Goal: Task Accomplishment & Management: Manage account settings

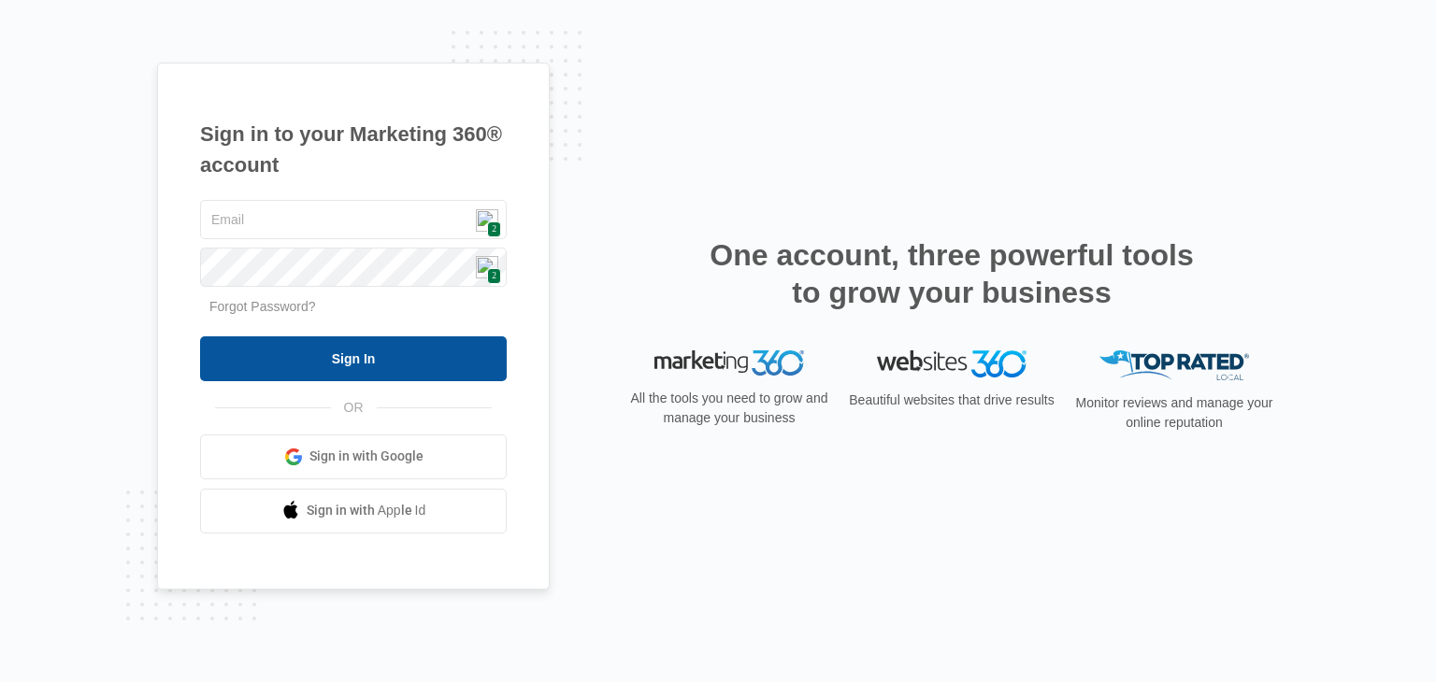
type input "[EMAIL_ADDRESS][DOMAIN_NAME]"
click at [379, 364] on input "Sign In" at bounding box center [353, 359] width 307 height 45
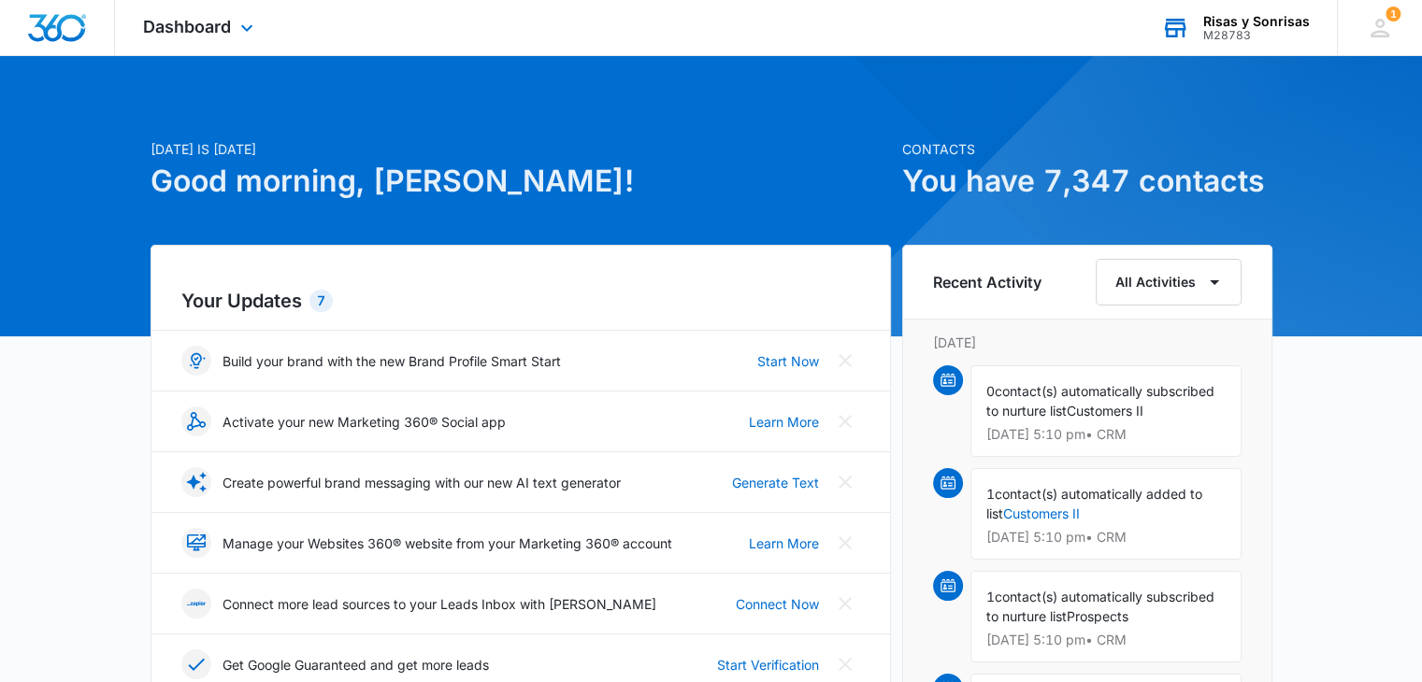
click at [1226, 31] on div "M28783" at bounding box center [1256, 35] width 107 height 13
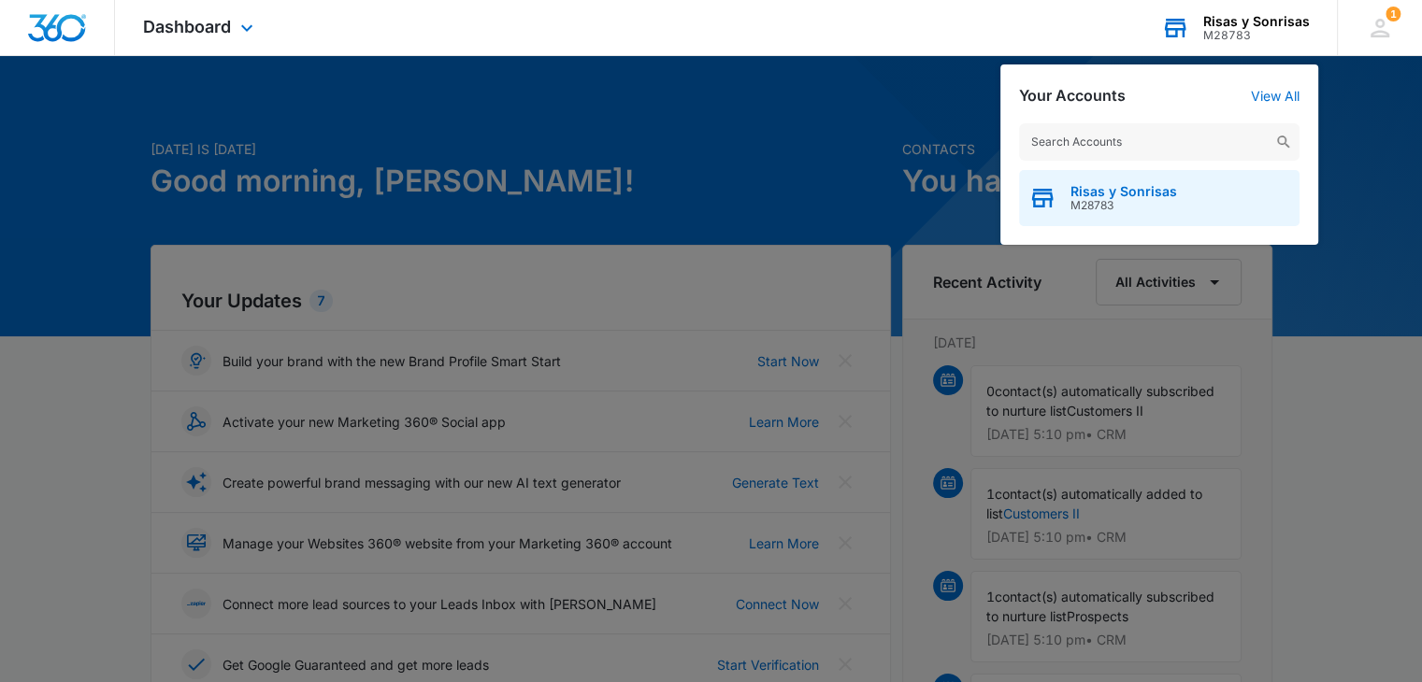
click at [1099, 194] on span "Risas y Sonrisas" at bounding box center [1123, 191] width 107 height 15
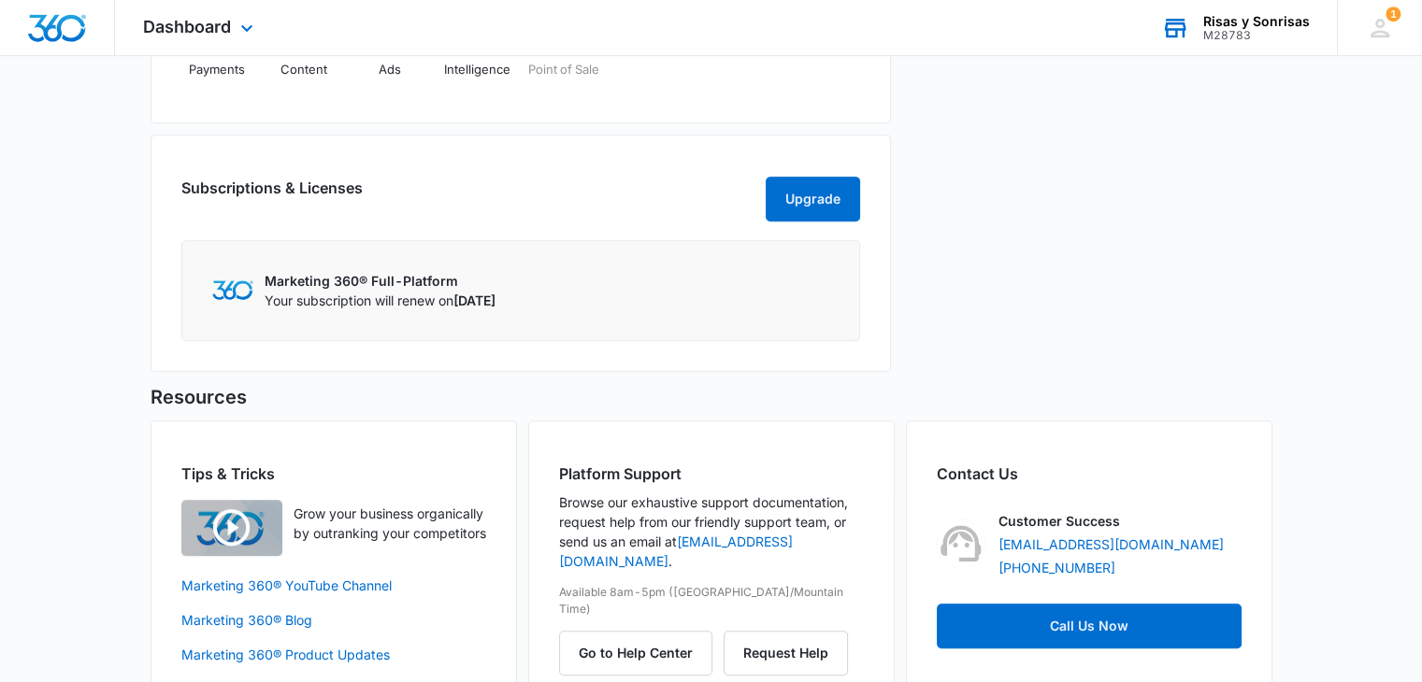
scroll to position [902, 0]
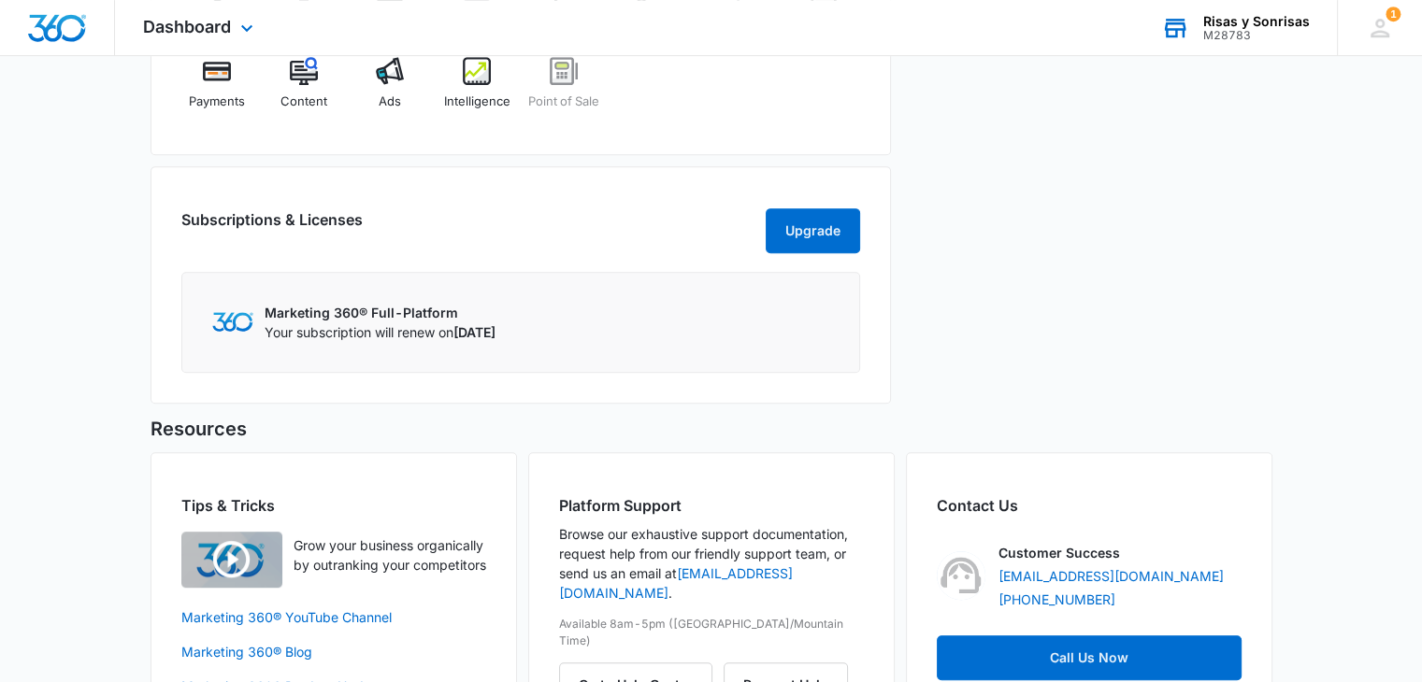
click at [304, 322] on p "Marketing 360® Full-Platform" at bounding box center [380, 313] width 231 height 20
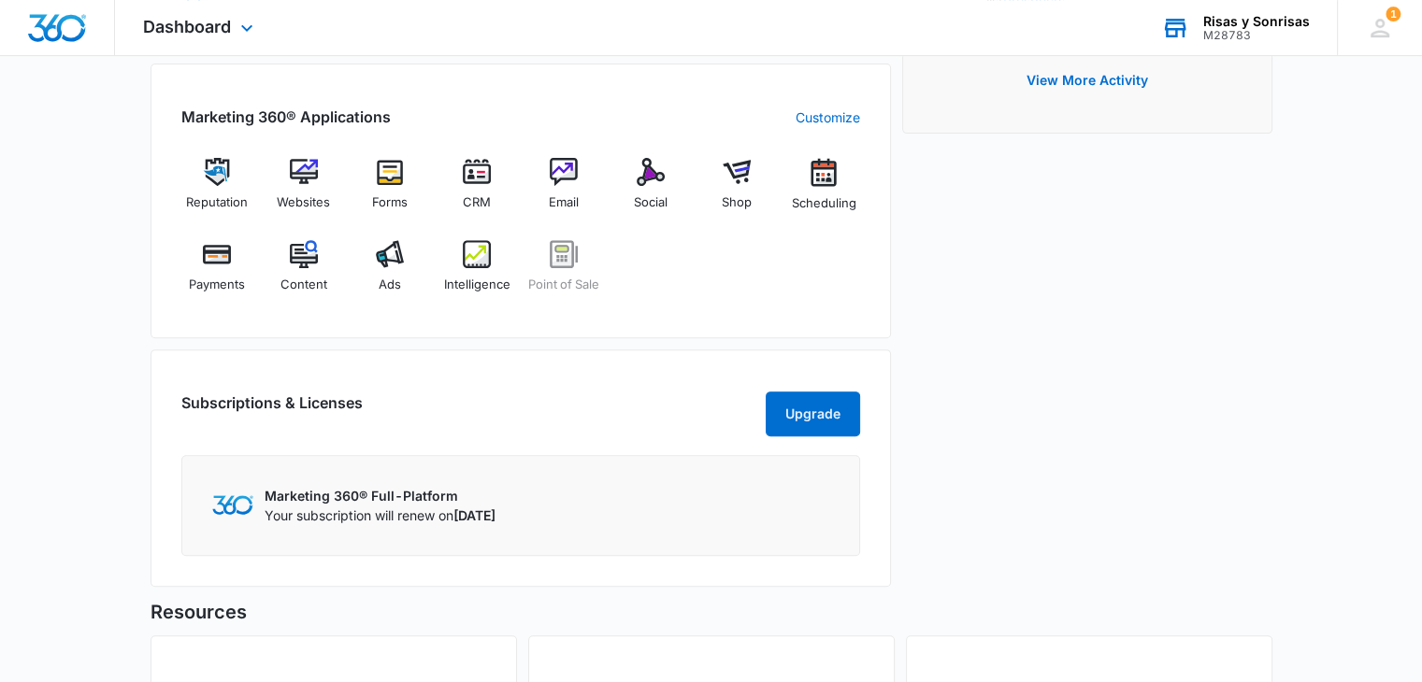
scroll to position [715, 0]
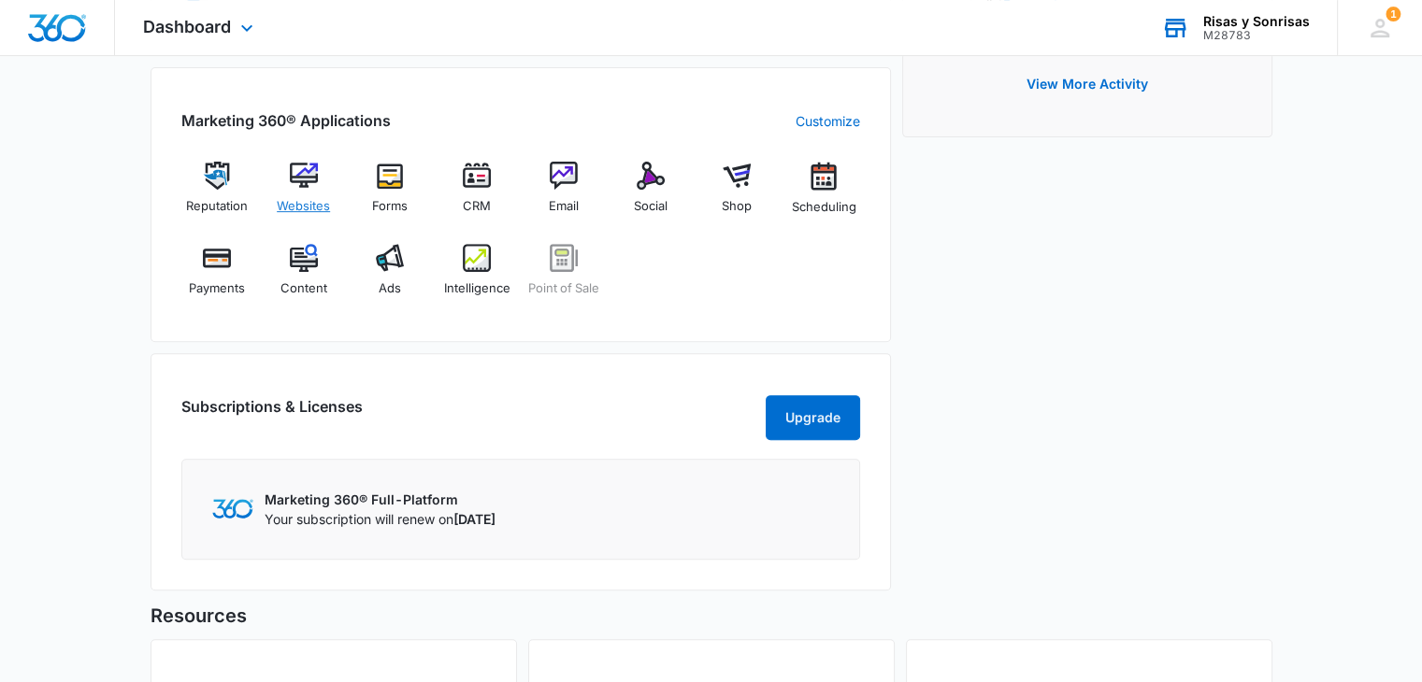
click at [303, 177] on img at bounding box center [304, 176] width 28 height 28
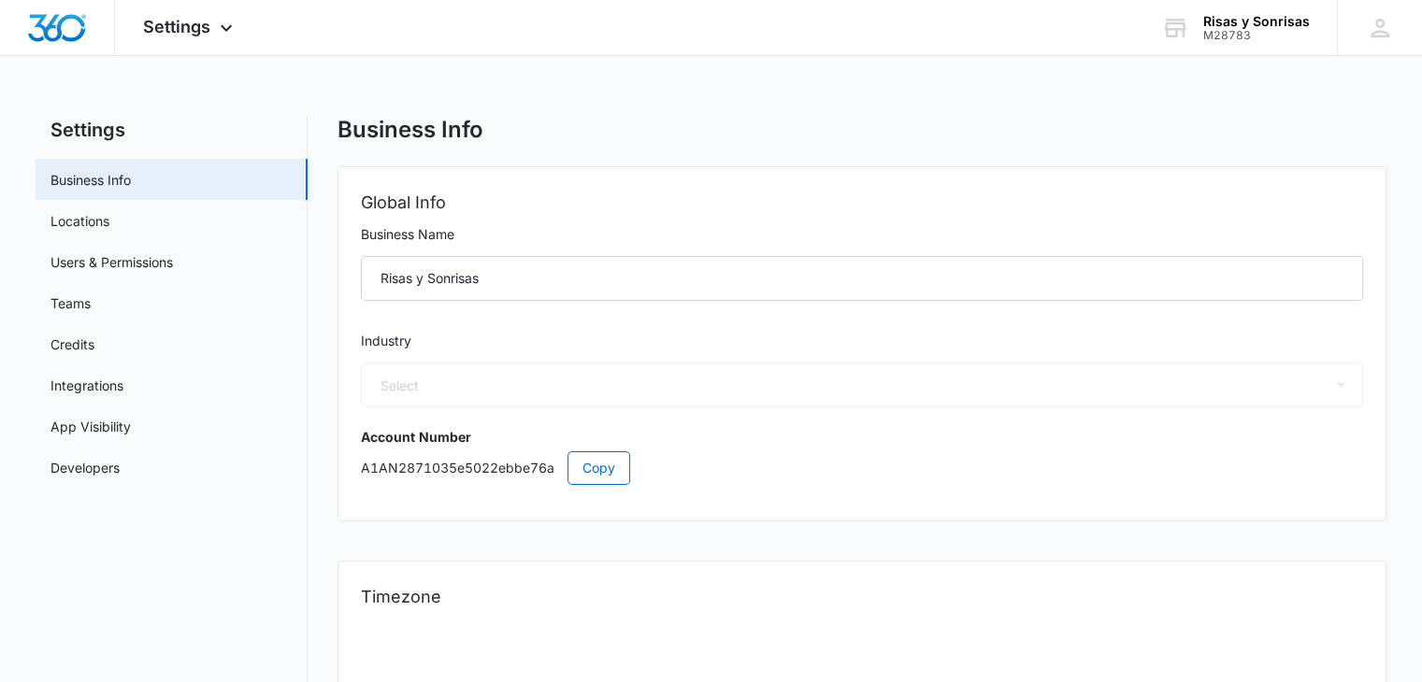
select select "33"
select select "US"
select select "America/Chicago"
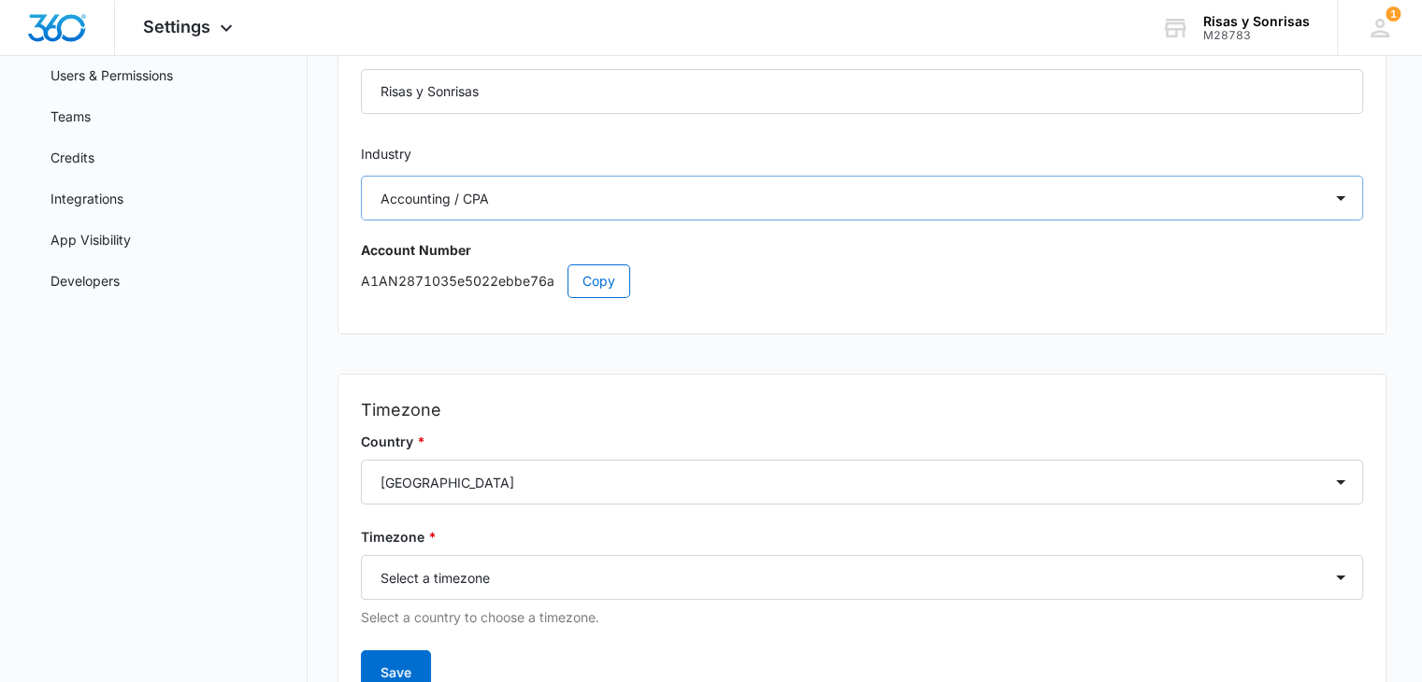
scroll to position [93, 0]
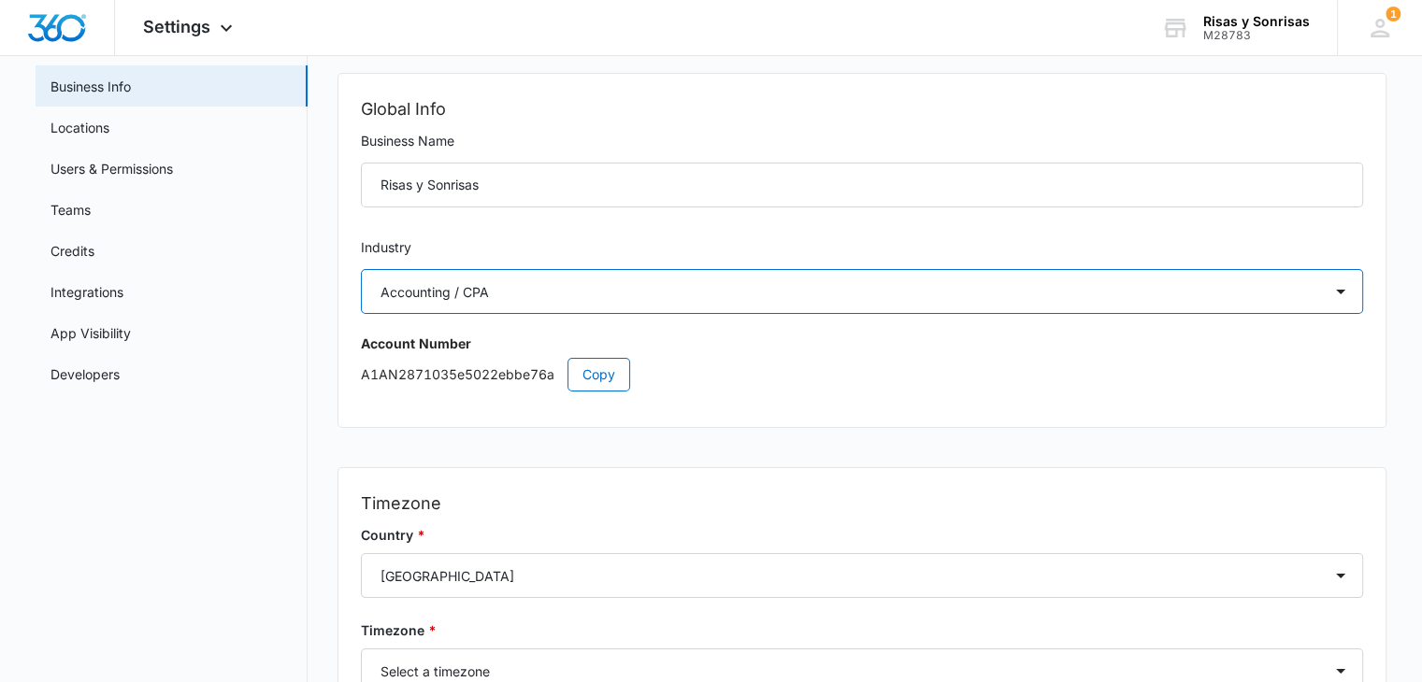
click at [1340, 292] on select "Select Accounting / CPA Assisted Living Attorney / Law Firm Auto Repair Carpet …" at bounding box center [862, 291] width 1002 height 45
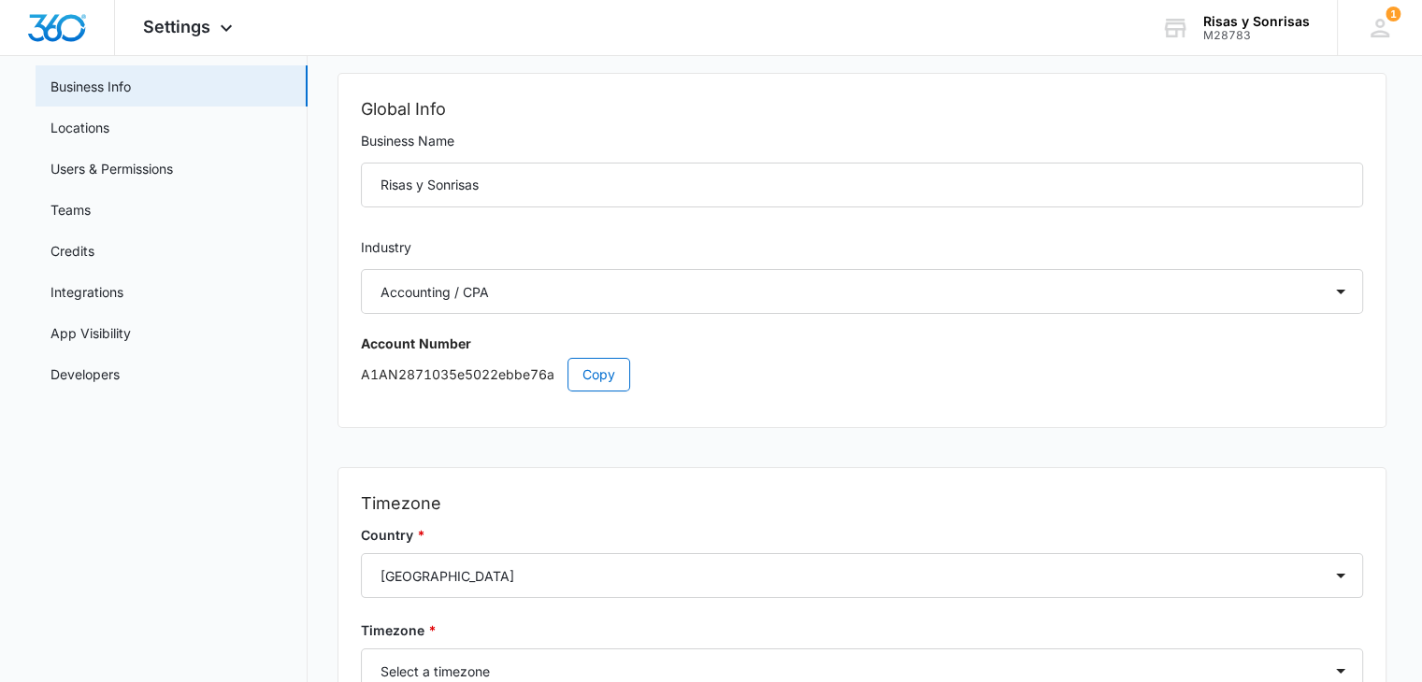
click at [695, 102] on h2 "Global Info" at bounding box center [862, 109] width 1002 height 26
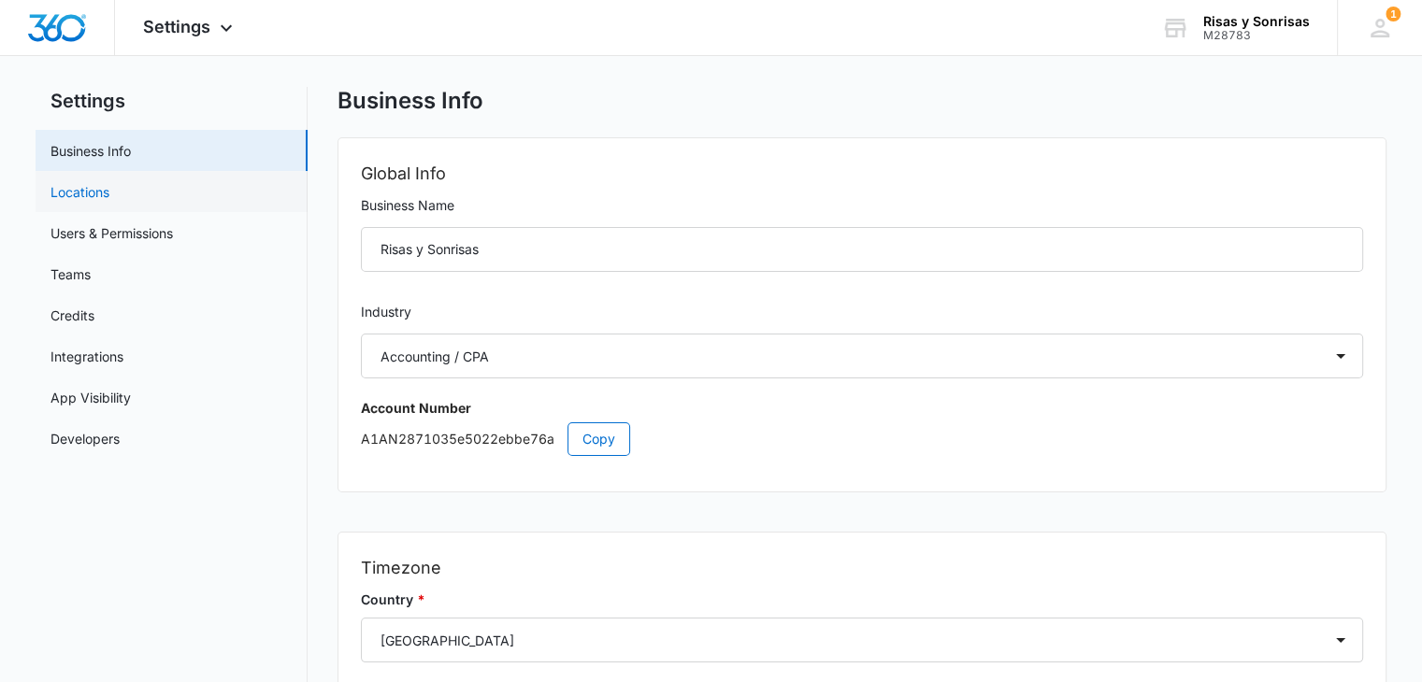
scroll to position [0, 0]
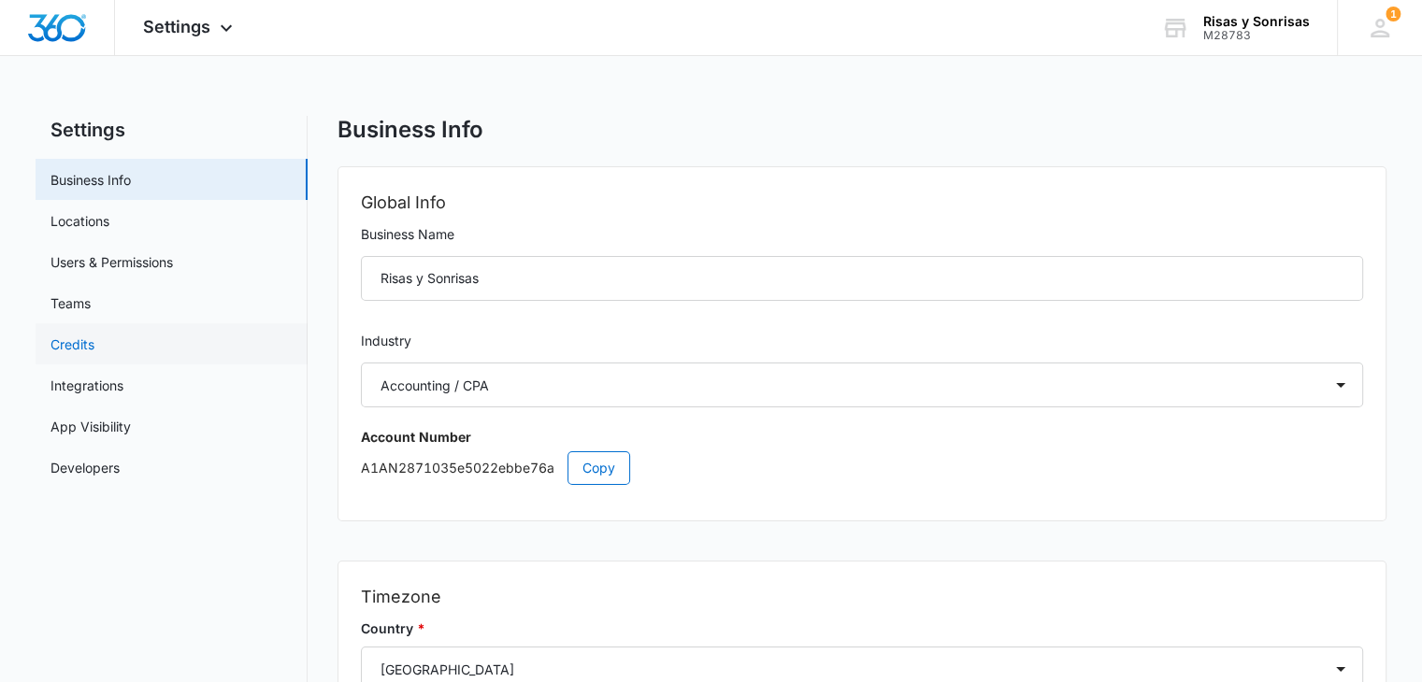
click at [64, 350] on link "Credits" at bounding box center [72, 345] width 44 height 20
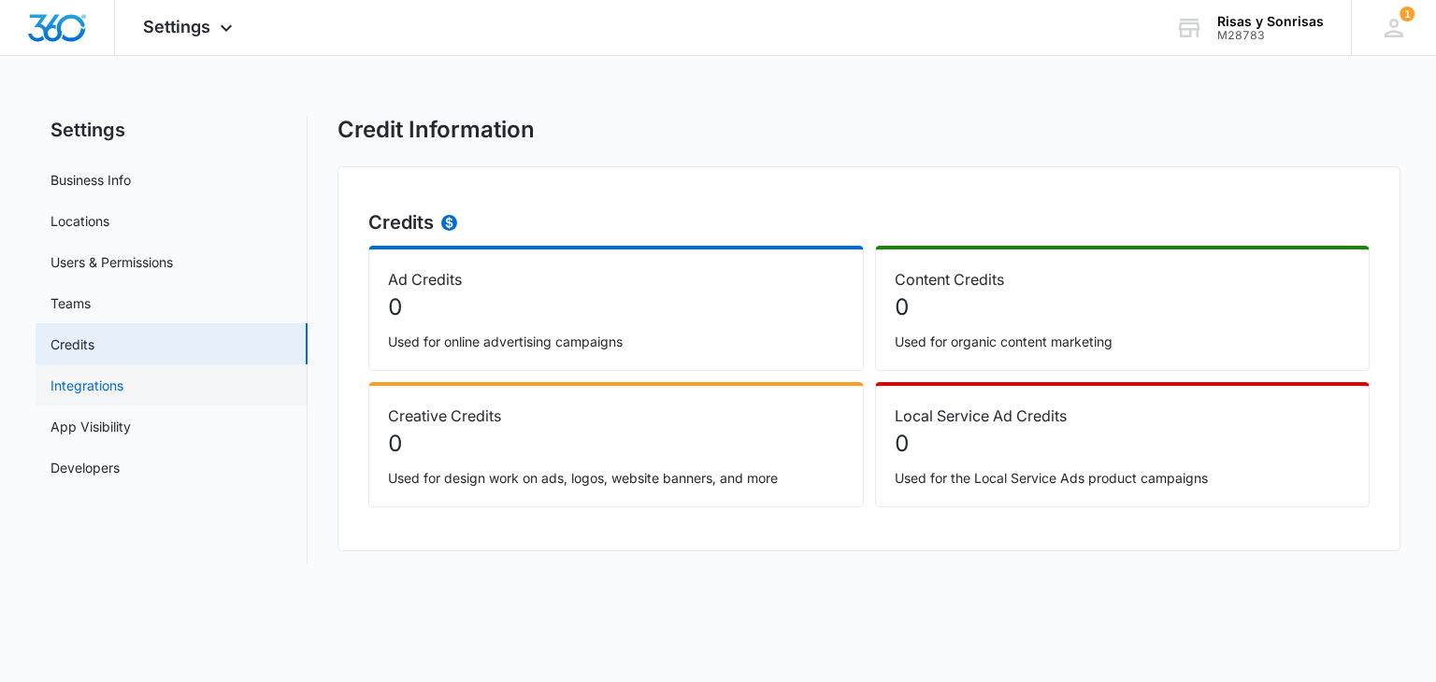
click at [108, 391] on link "Integrations" at bounding box center [86, 386] width 73 height 20
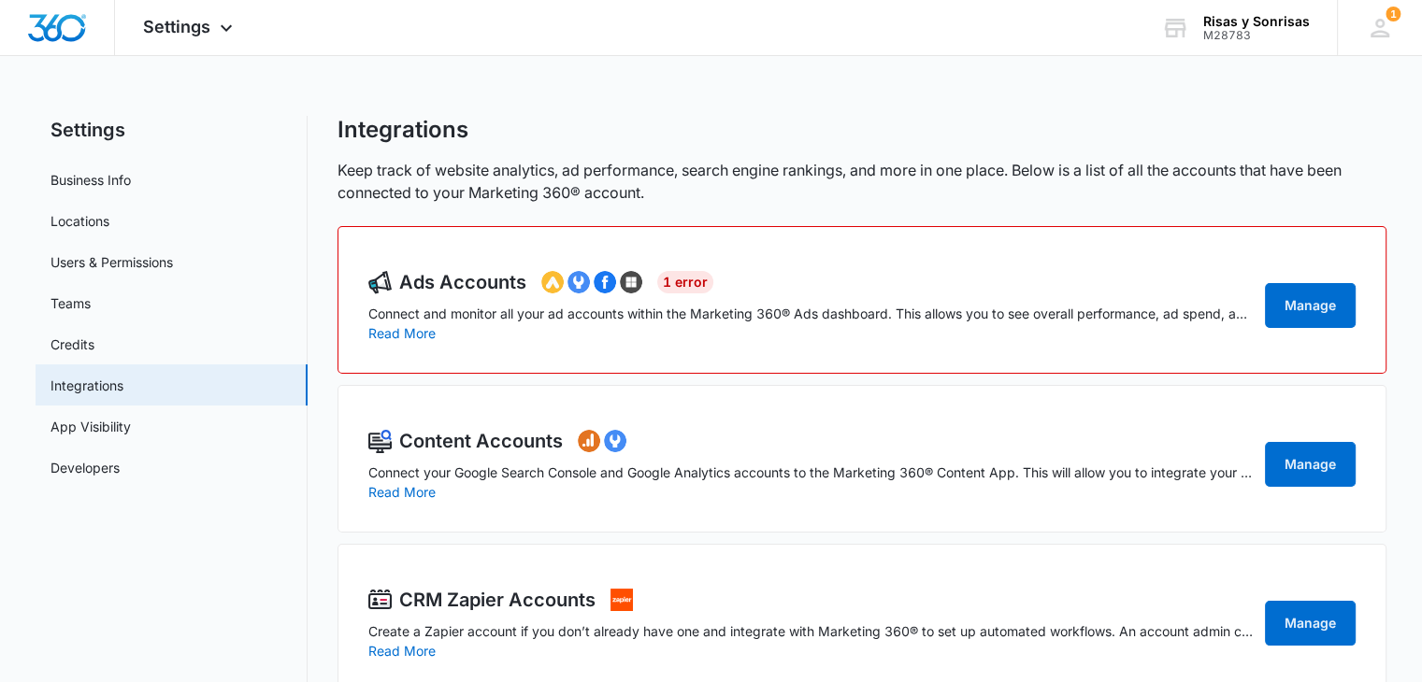
scroll to position [42, 0]
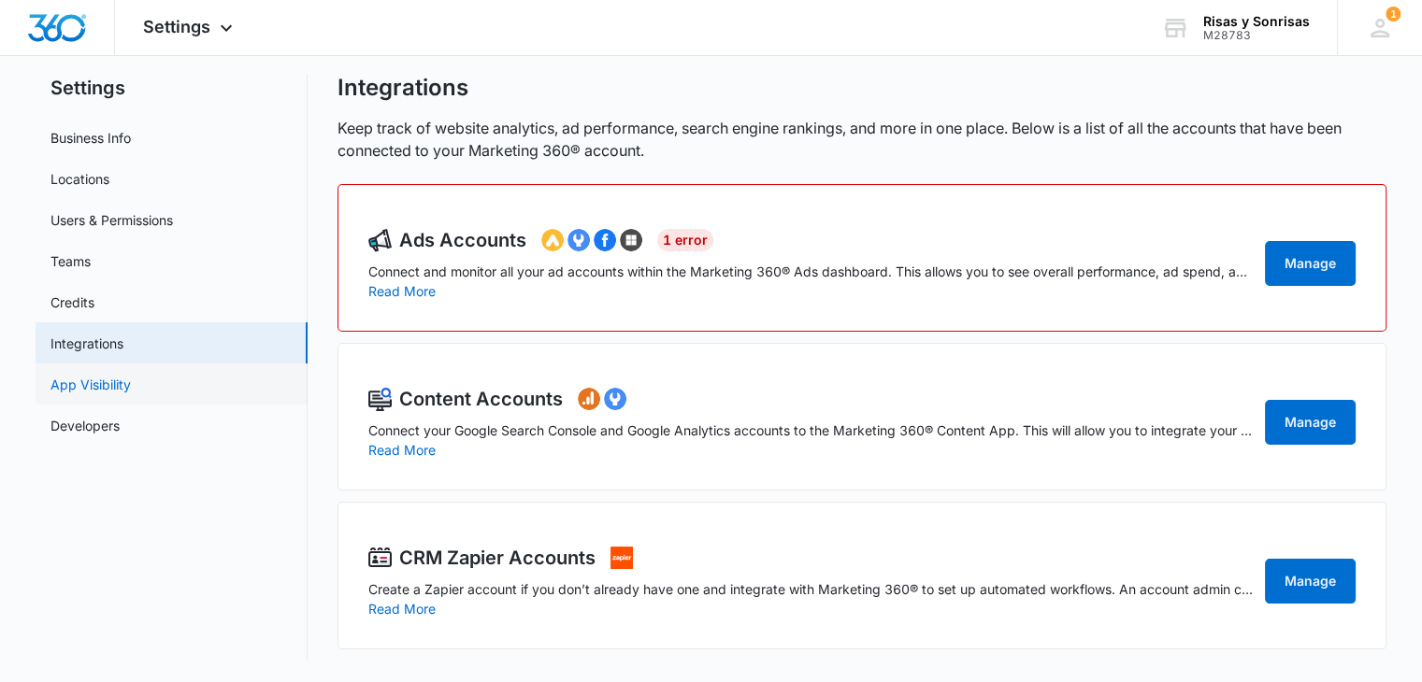
click at [96, 386] on link "App Visibility" at bounding box center [90, 385] width 80 height 20
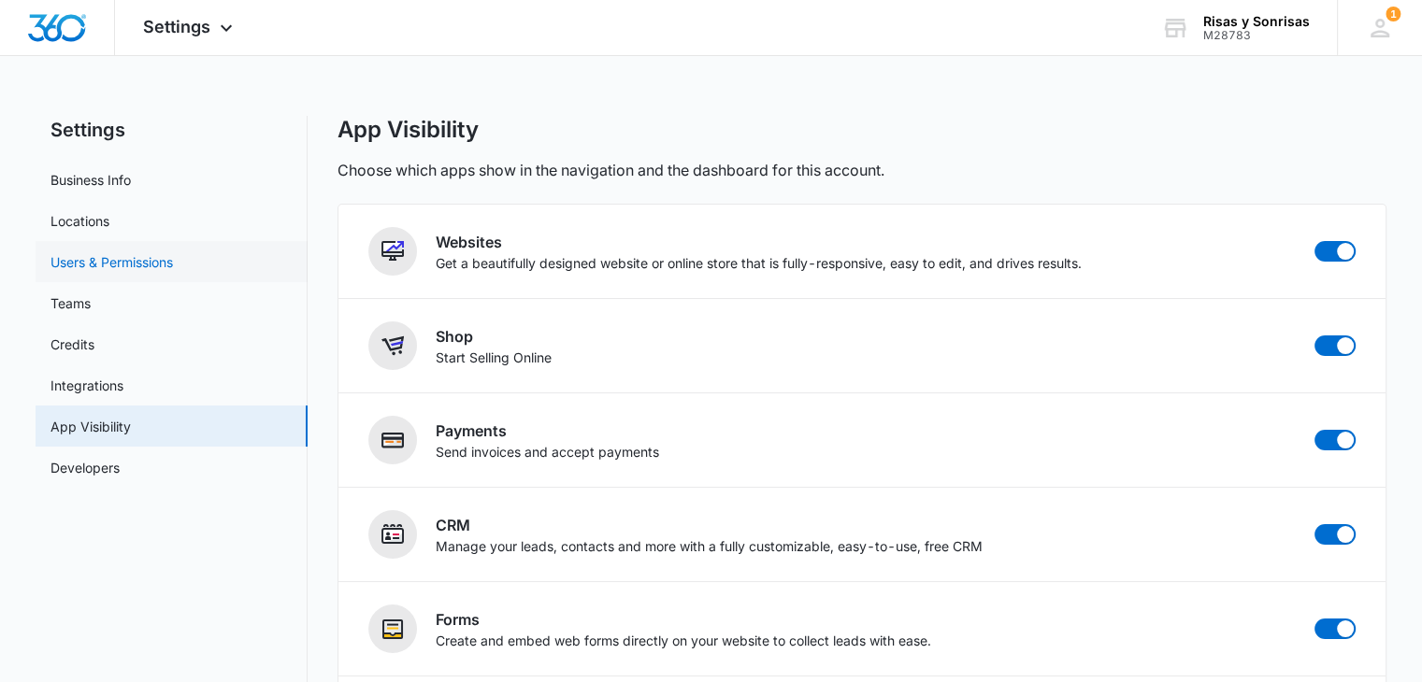
click at [105, 258] on link "Users & Permissions" at bounding box center [111, 262] width 122 height 20
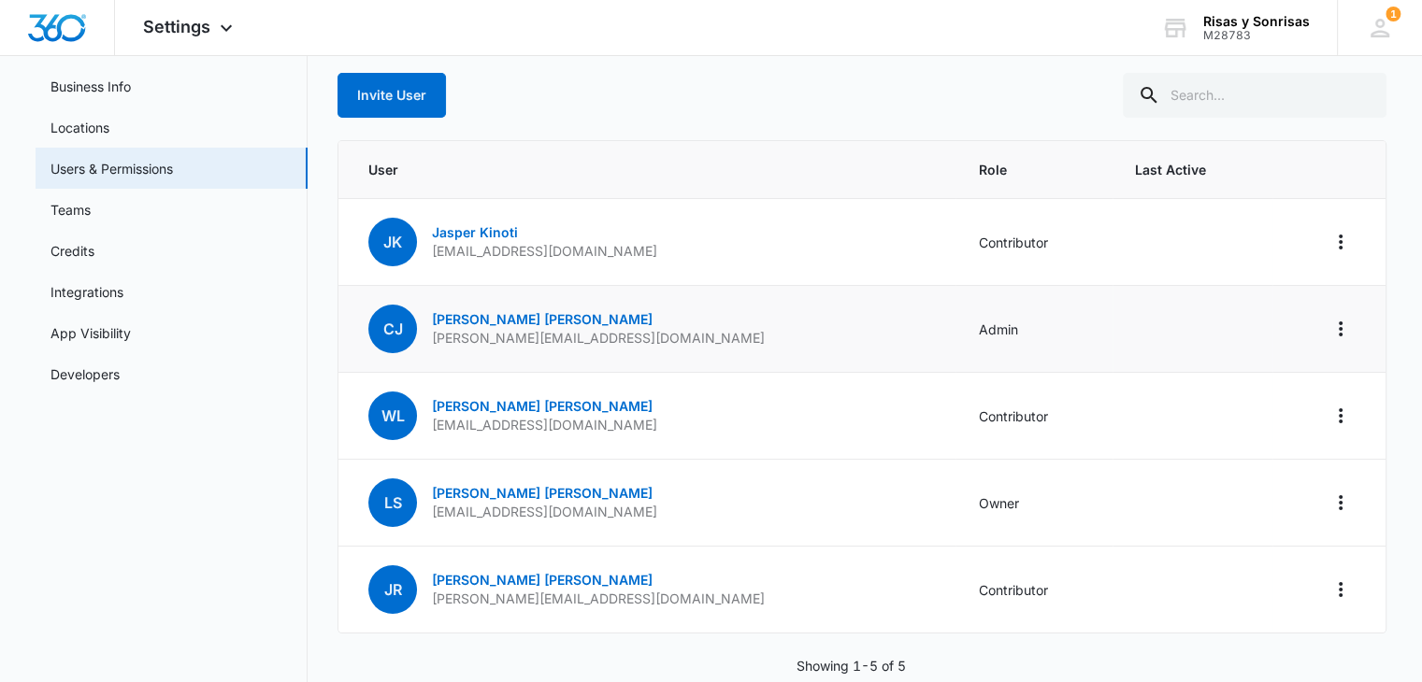
scroll to position [131, 0]
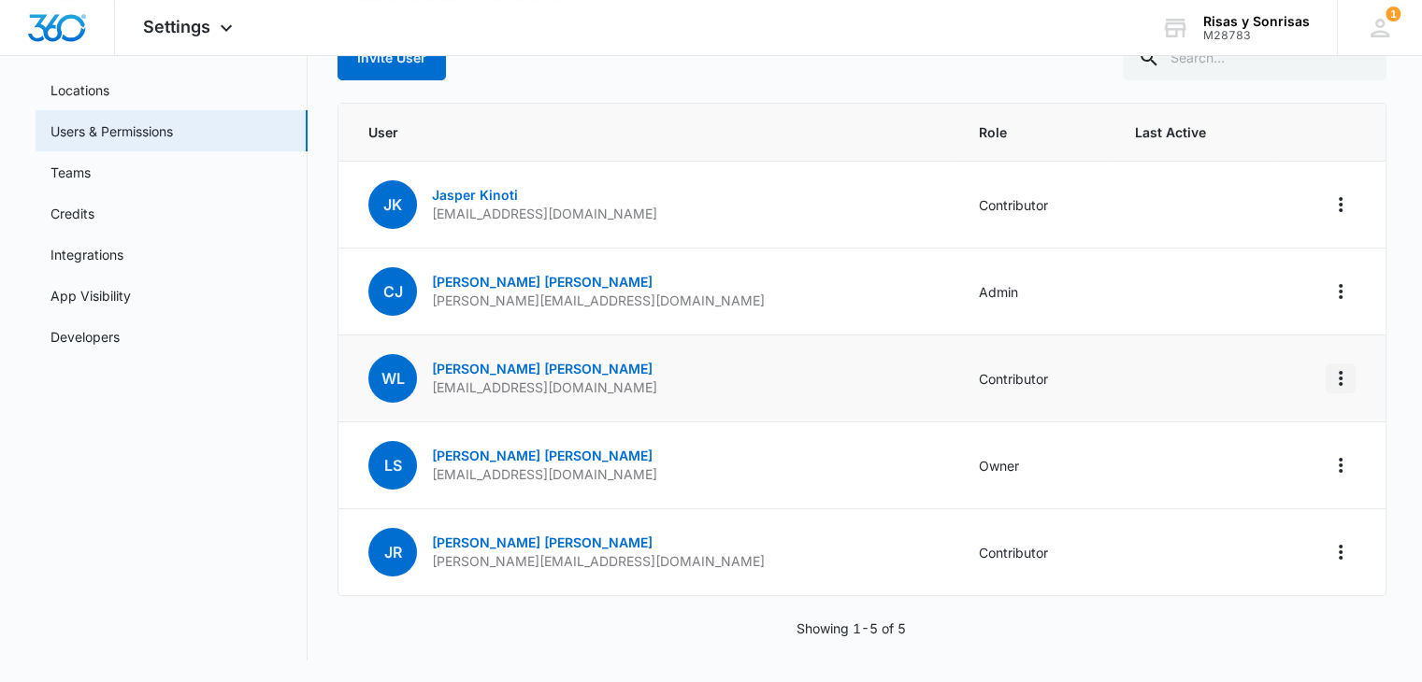
click at [1339, 377] on icon "Actions" at bounding box center [1341, 378] width 4 height 15
click at [1257, 455] on div "Remove User" at bounding box center [1246, 457] width 125 height 13
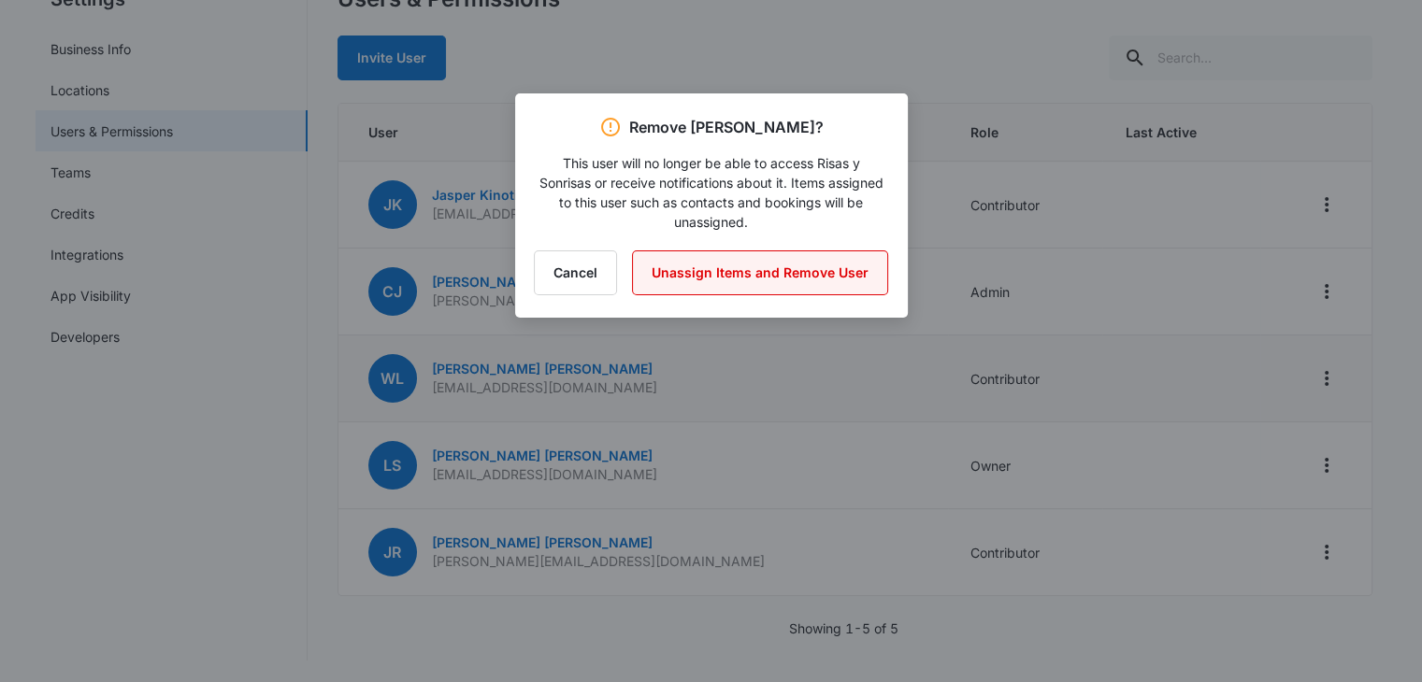
click at [801, 275] on button "Unassign Items and Remove User" at bounding box center [760, 273] width 256 height 45
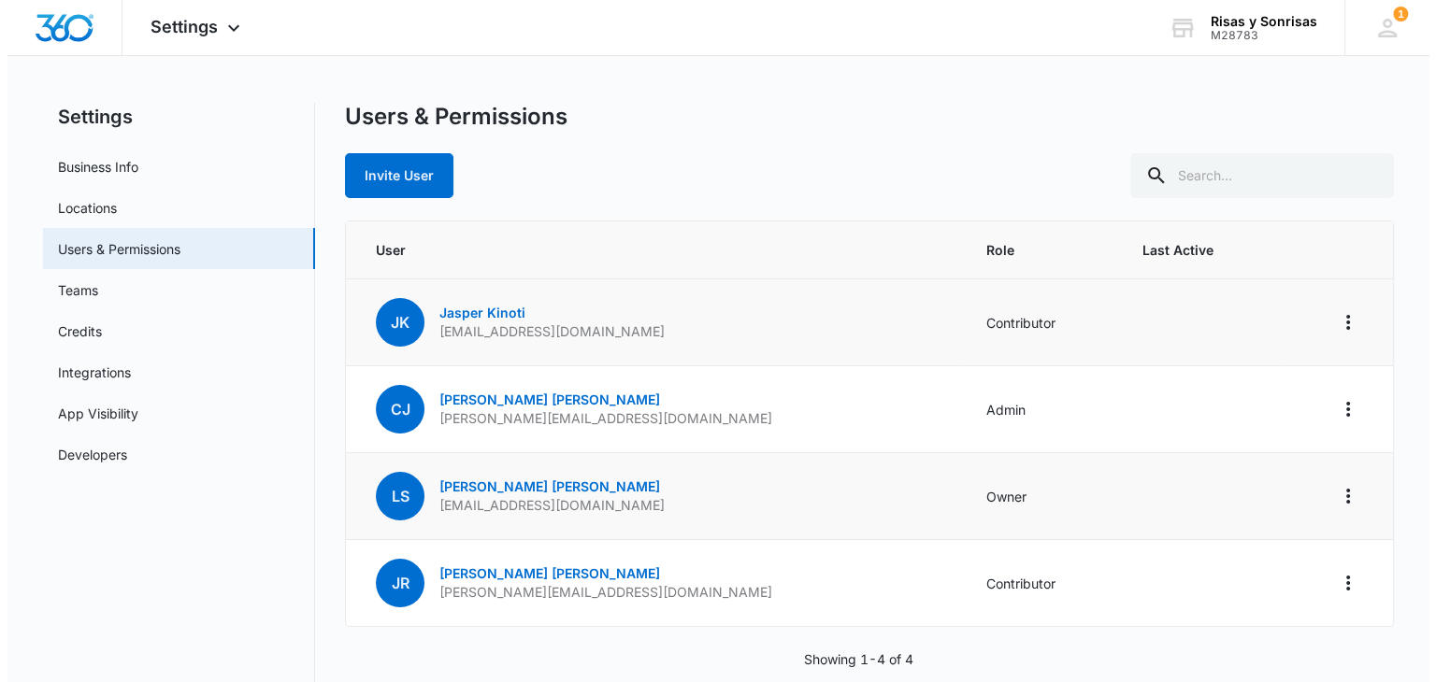
scroll to position [0, 0]
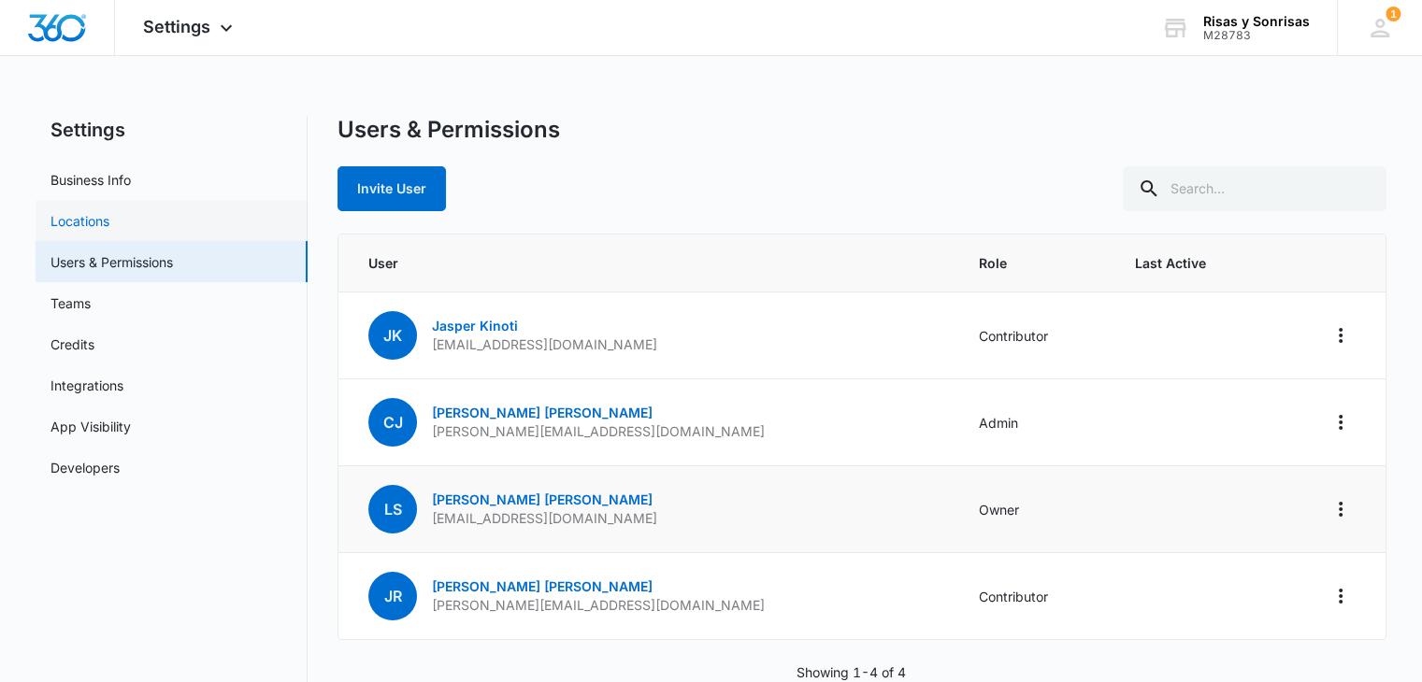
click at [86, 215] on link "Locations" at bounding box center [79, 221] width 59 height 20
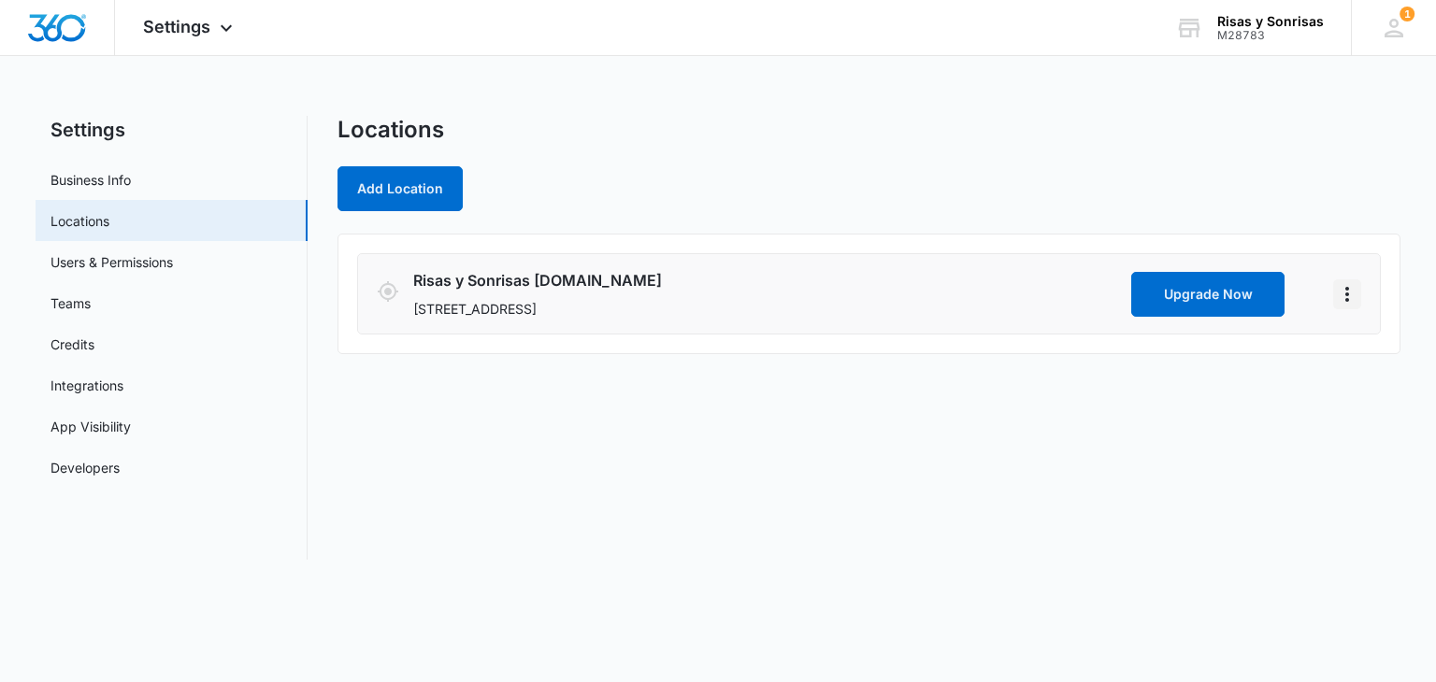
click at [1344, 298] on icon "Actions" at bounding box center [1347, 294] width 22 height 22
click at [1365, 349] on link "Edit" at bounding box center [1367, 345] width 23 height 16
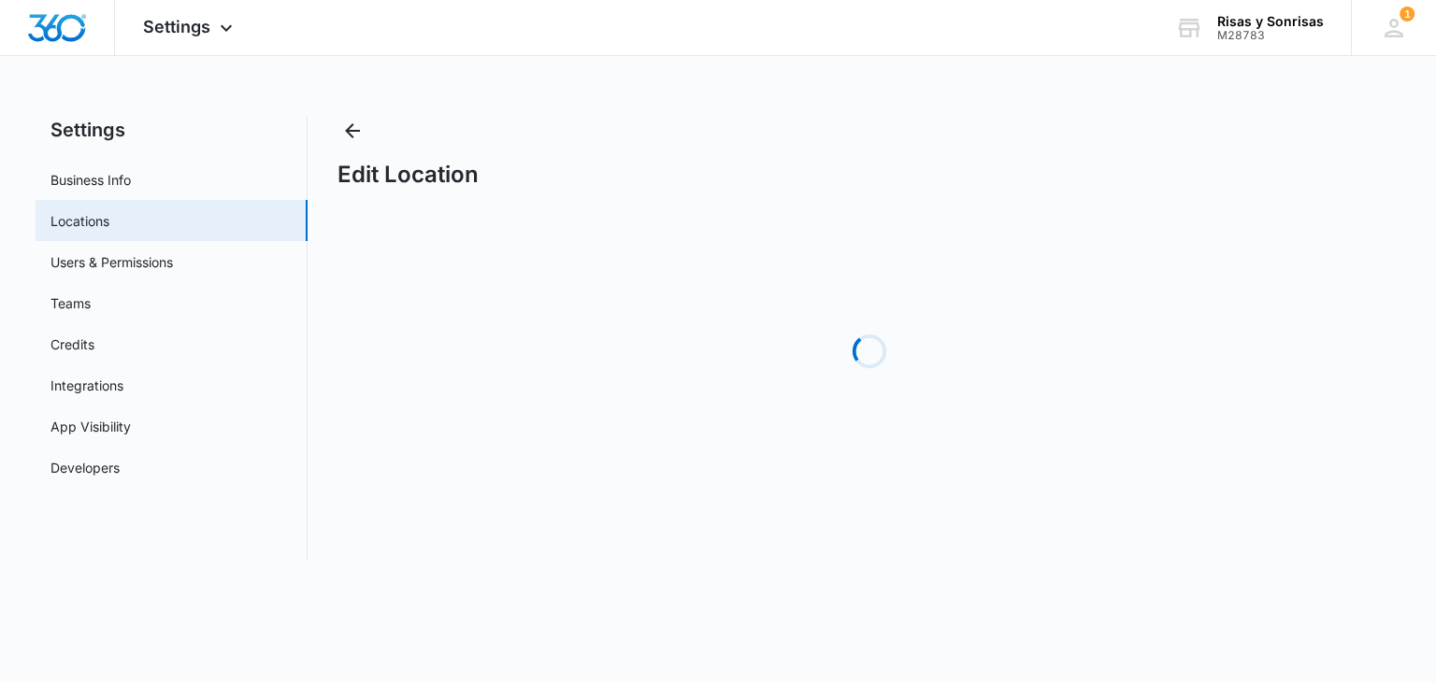
select select "Texas"
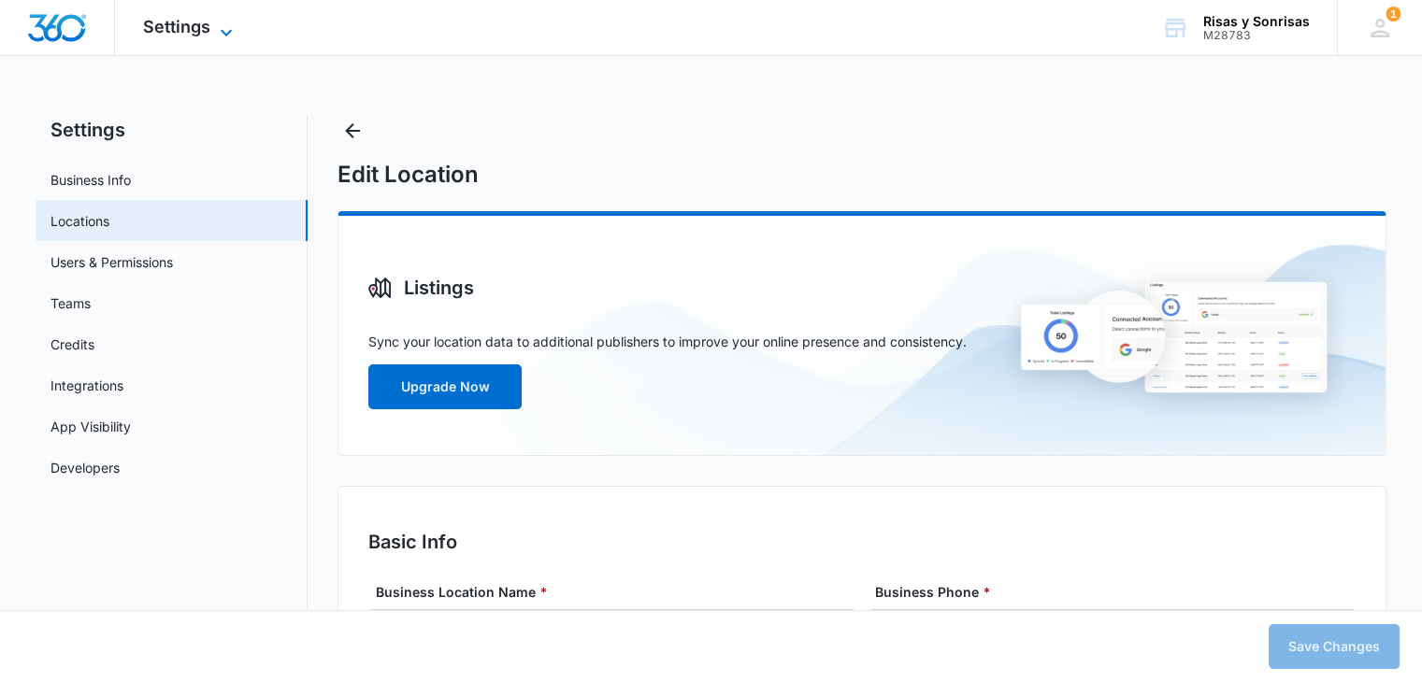
click at [204, 22] on span "Settings" at bounding box center [176, 27] width 67 height 20
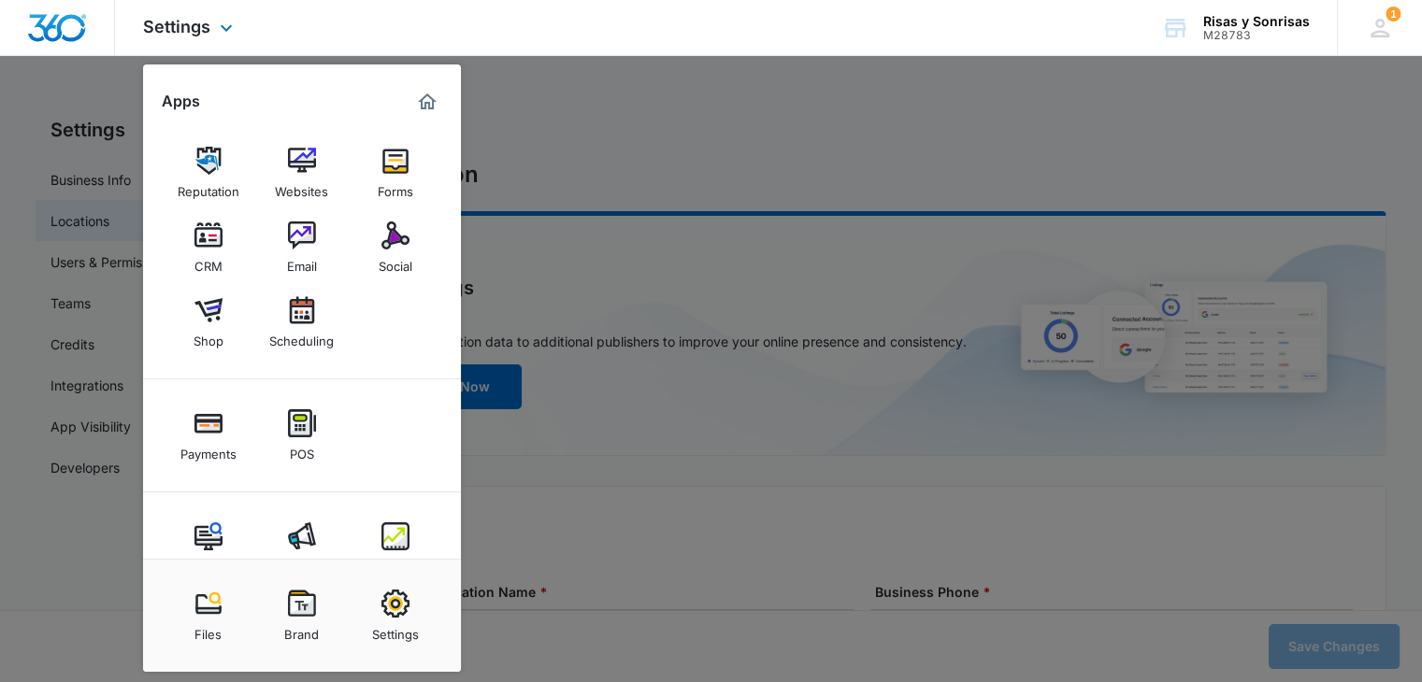
click at [427, 103] on img "Marketing 360® Dashboard" at bounding box center [427, 102] width 22 height 22
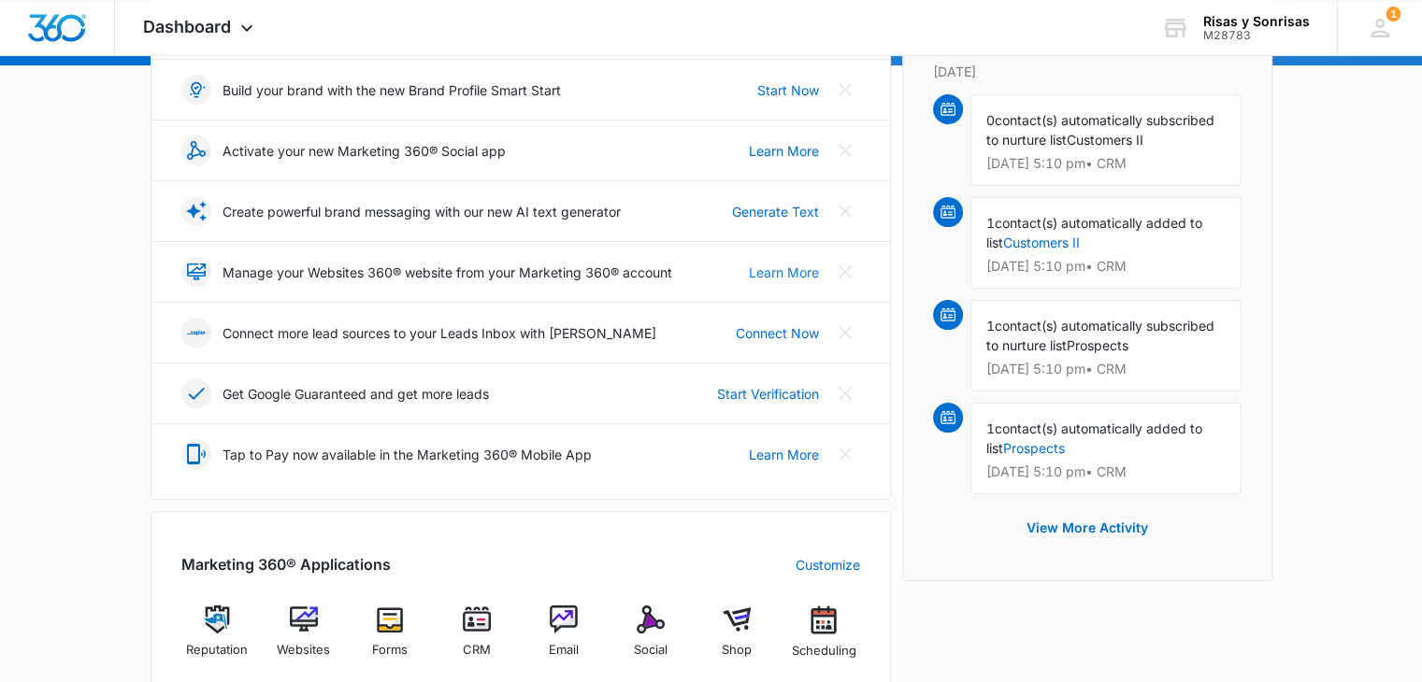
scroll to position [280, 0]
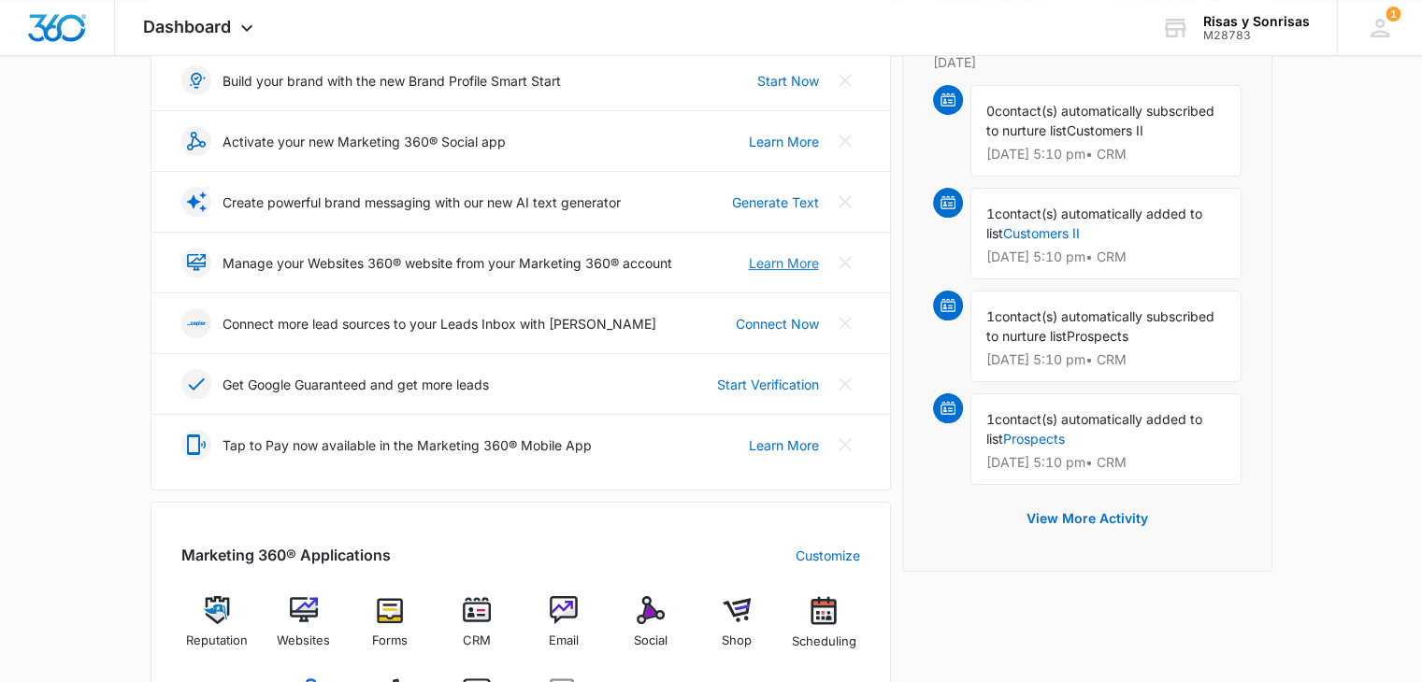
click at [792, 263] on link "Learn More" at bounding box center [784, 263] width 70 height 20
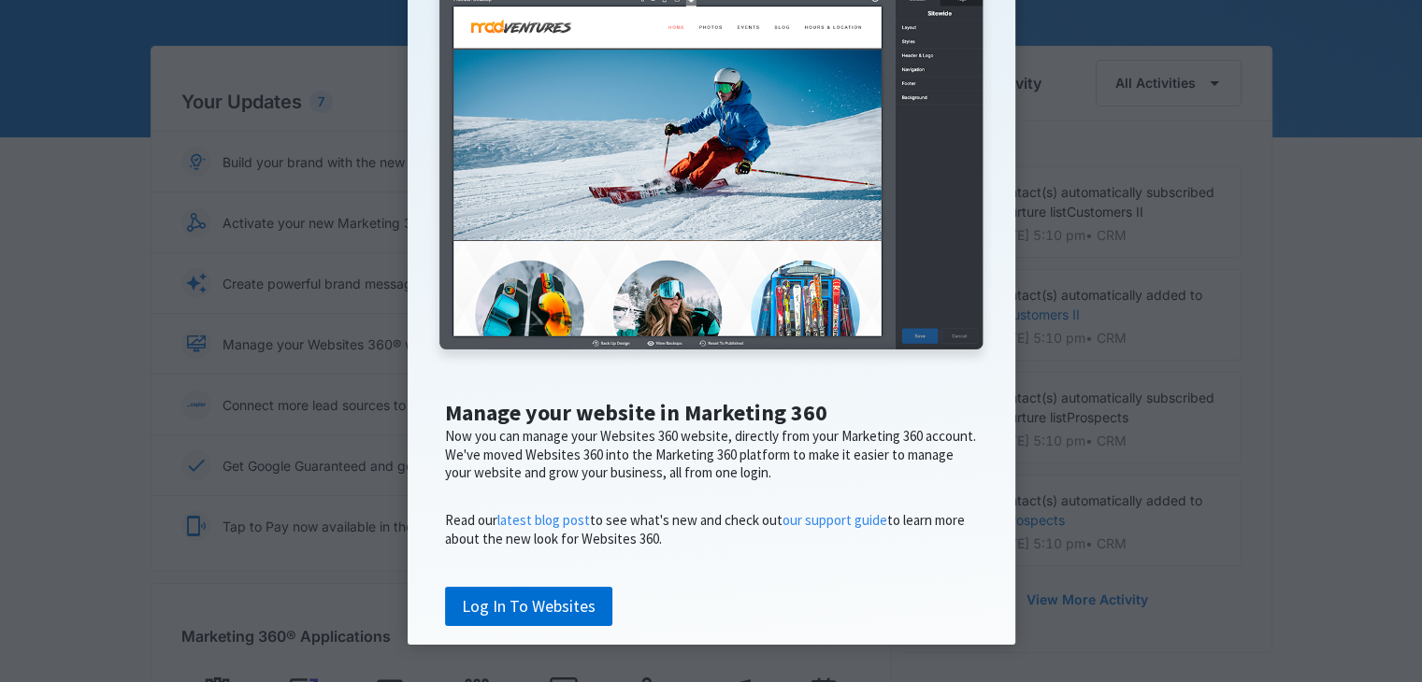
scroll to position [280, 0]
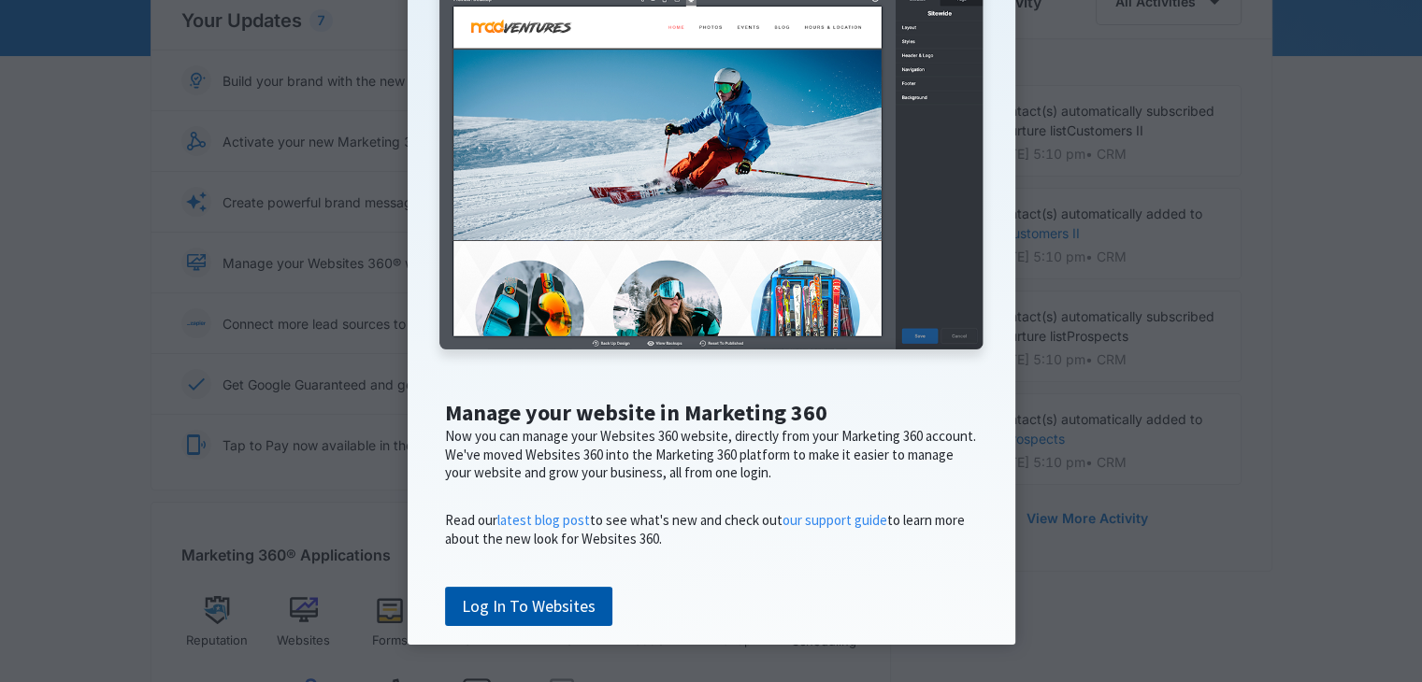
click at [531, 598] on link "Log In To Websites" at bounding box center [528, 606] width 167 height 39
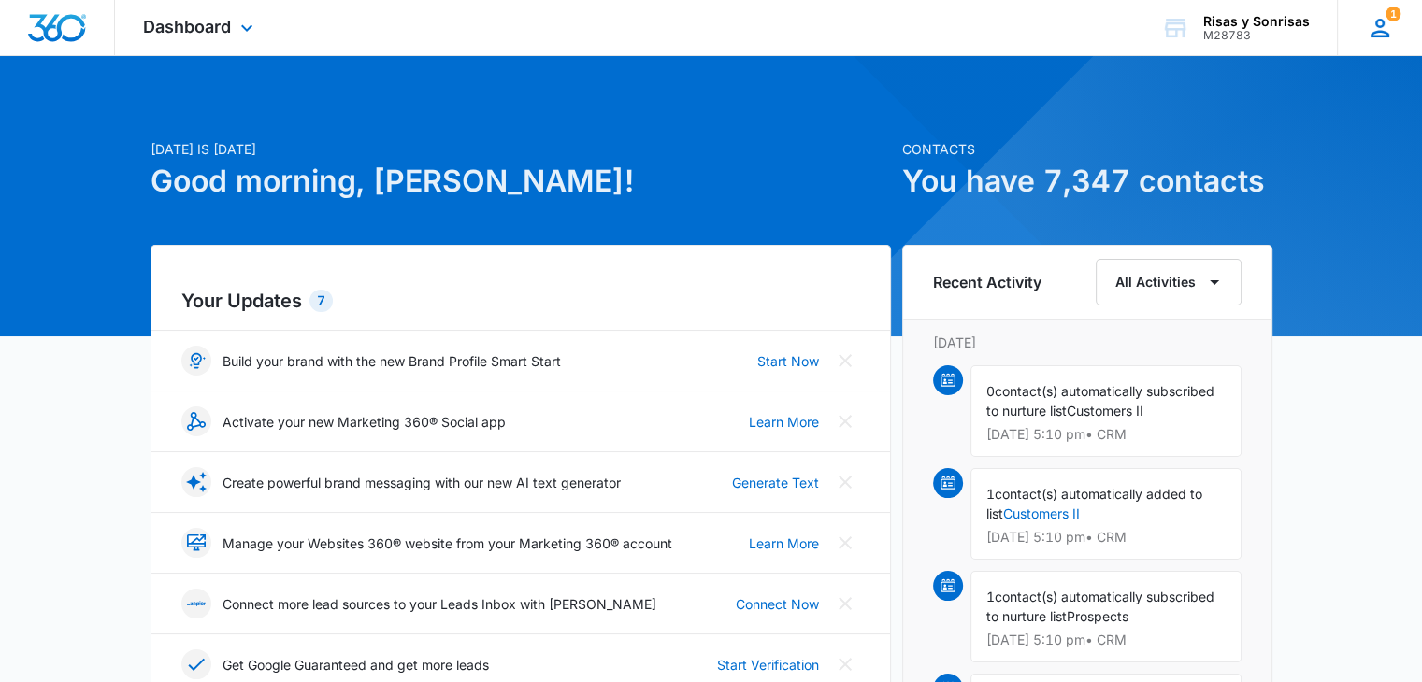
click at [1383, 35] on icon at bounding box center [1379, 28] width 19 height 19
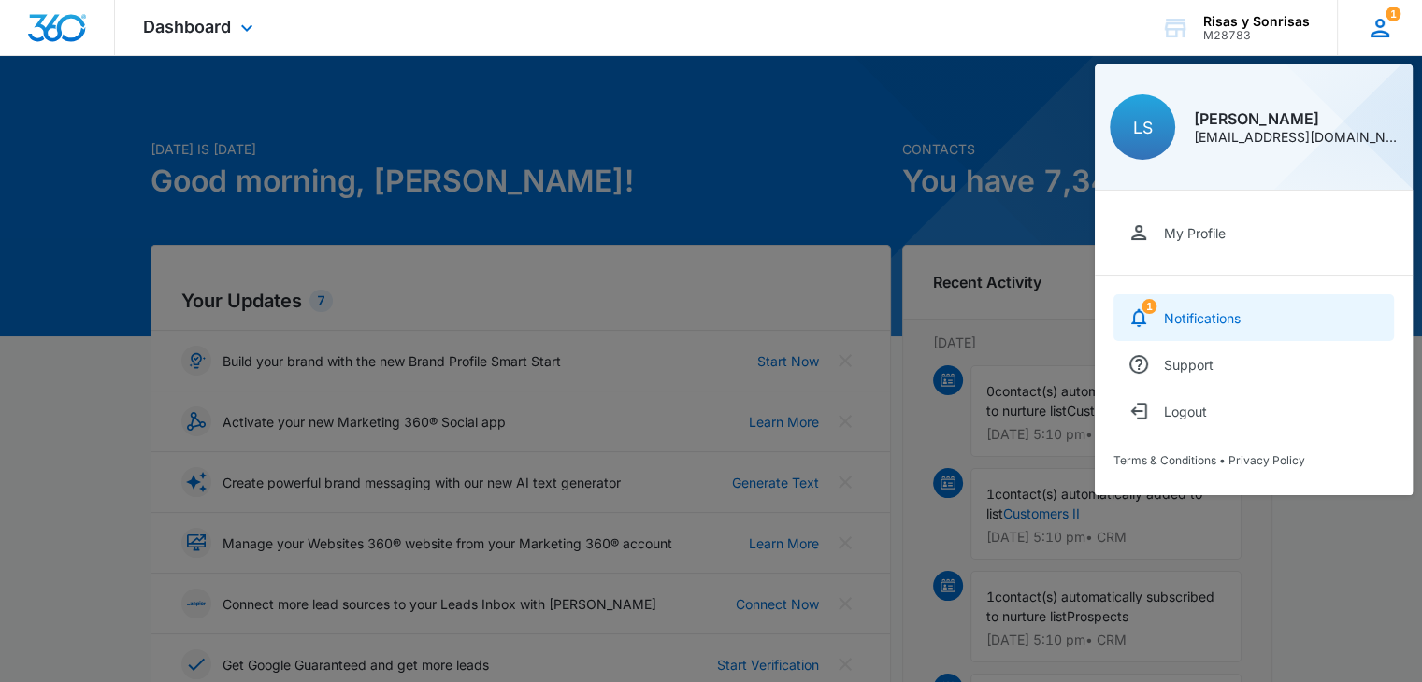
click at [1212, 313] on div "Notifications" at bounding box center [1202, 318] width 77 height 16
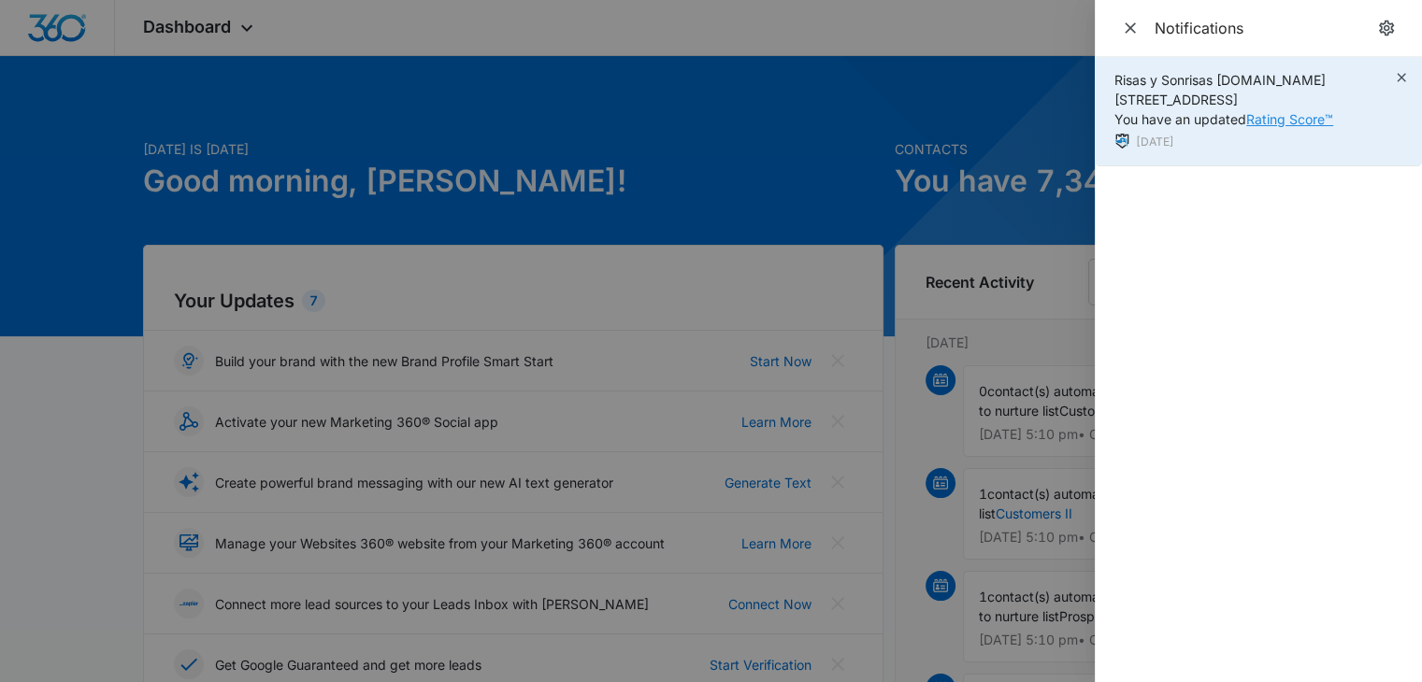
click at [1282, 118] on link "Rating Score™" at bounding box center [1289, 119] width 87 height 16
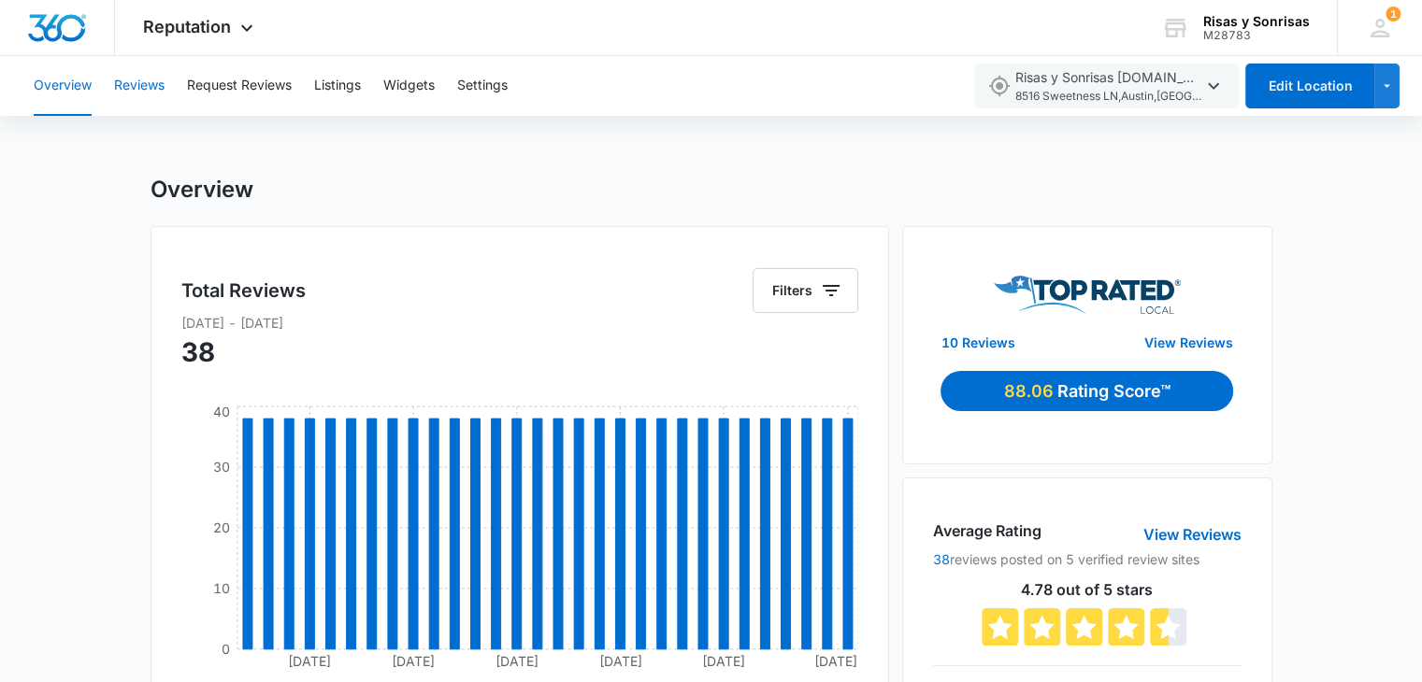
click at [132, 91] on button "Reviews" at bounding box center [139, 86] width 50 height 60
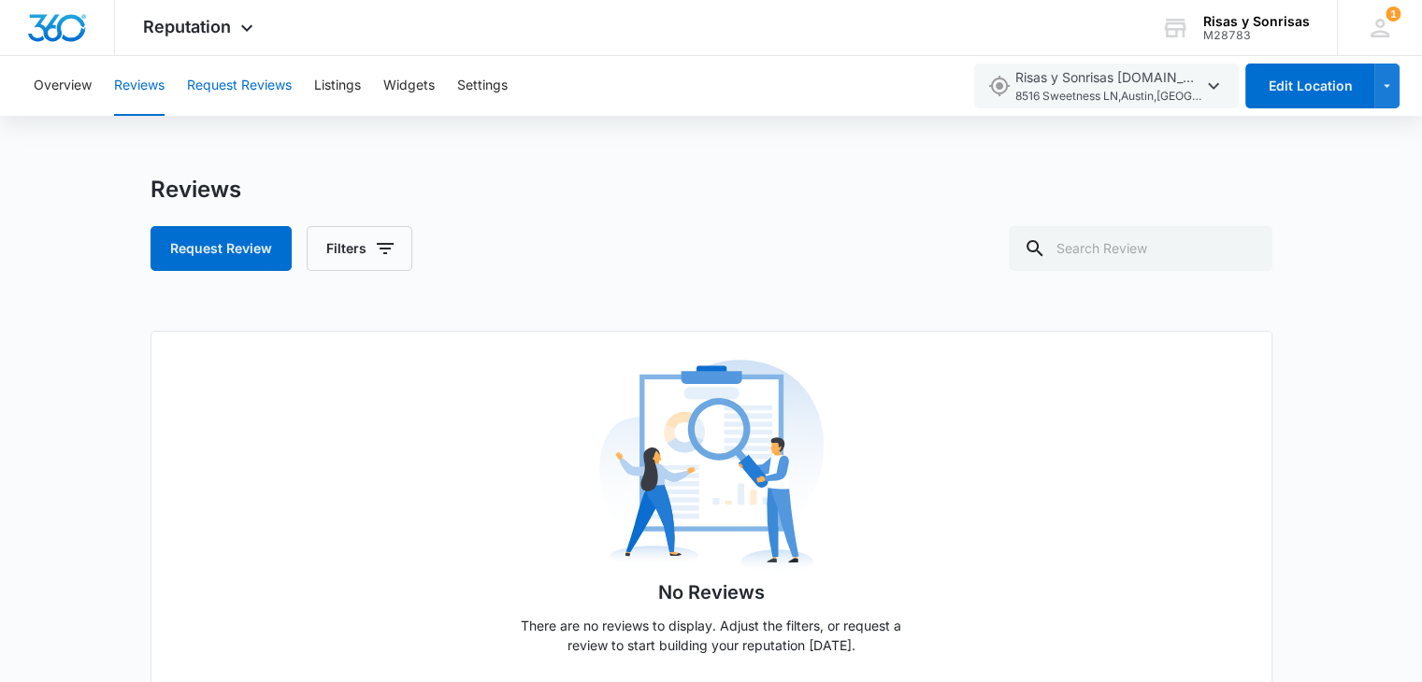
click at [230, 88] on button "Request Reviews" at bounding box center [239, 86] width 105 height 60
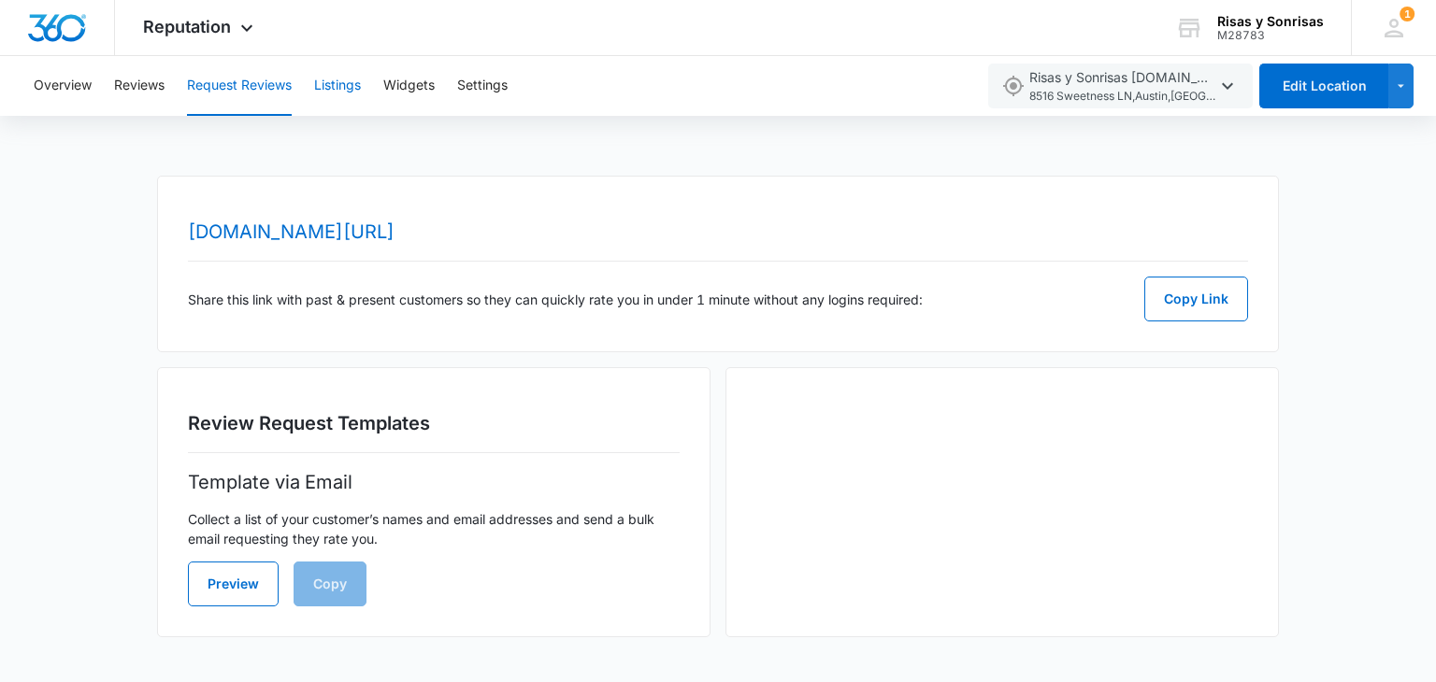
click at [333, 86] on button "Listings" at bounding box center [337, 86] width 47 height 60
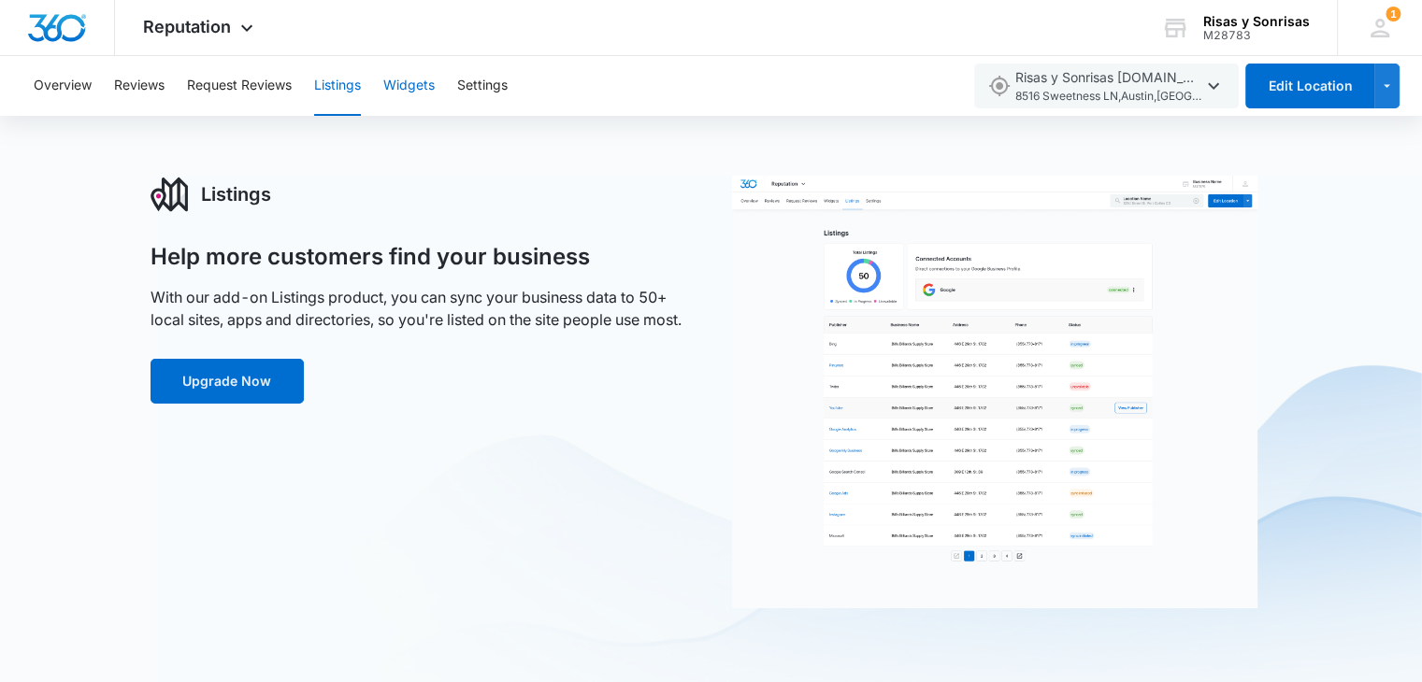
click at [401, 83] on button "Widgets" at bounding box center [408, 86] width 51 height 60
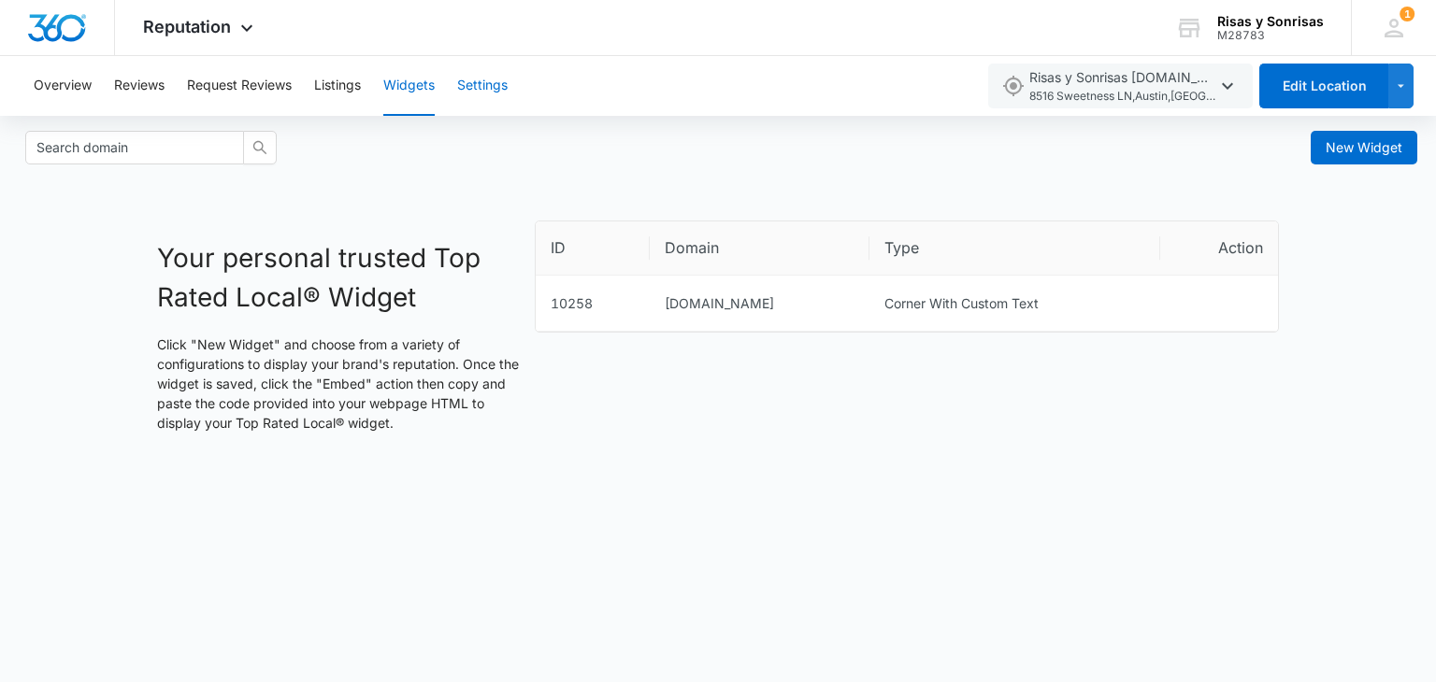
click at [491, 84] on button "Settings" at bounding box center [482, 86] width 50 height 60
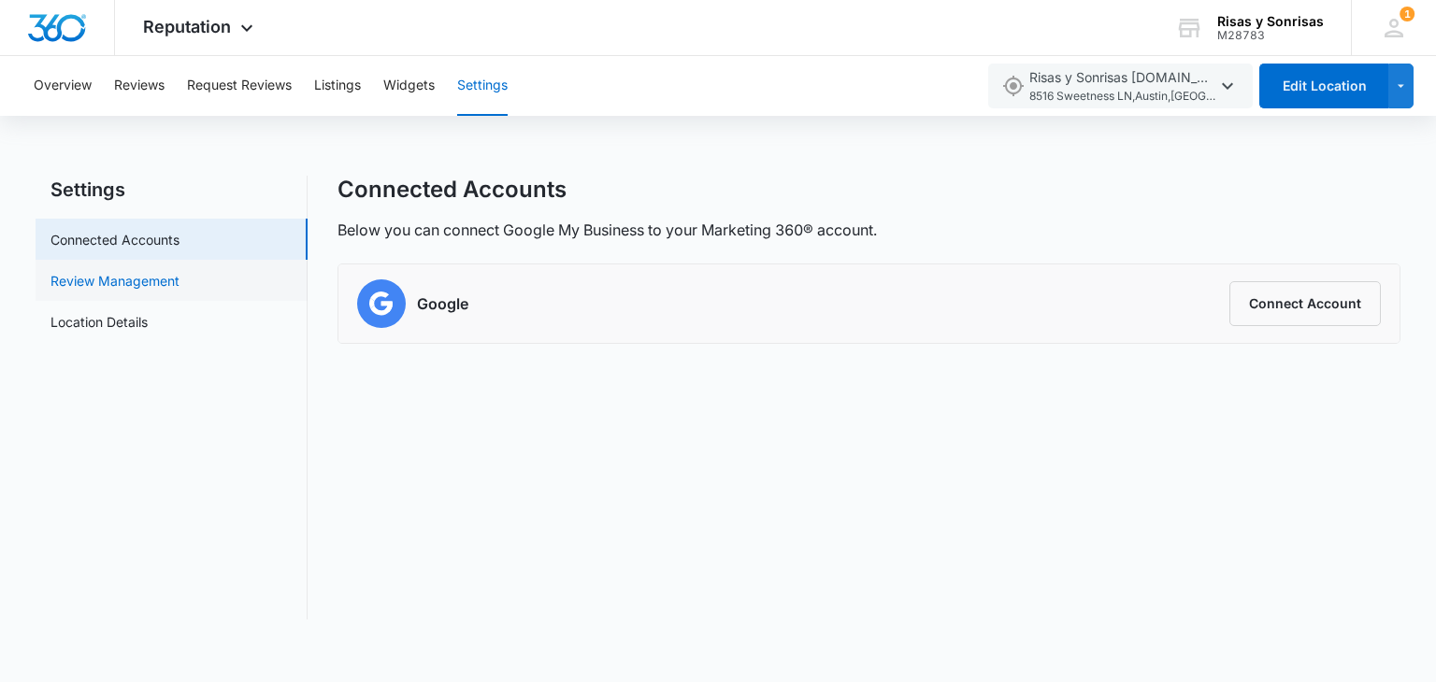
click at [93, 279] on link "Review Management" at bounding box center [114, 281] width 129 height 20
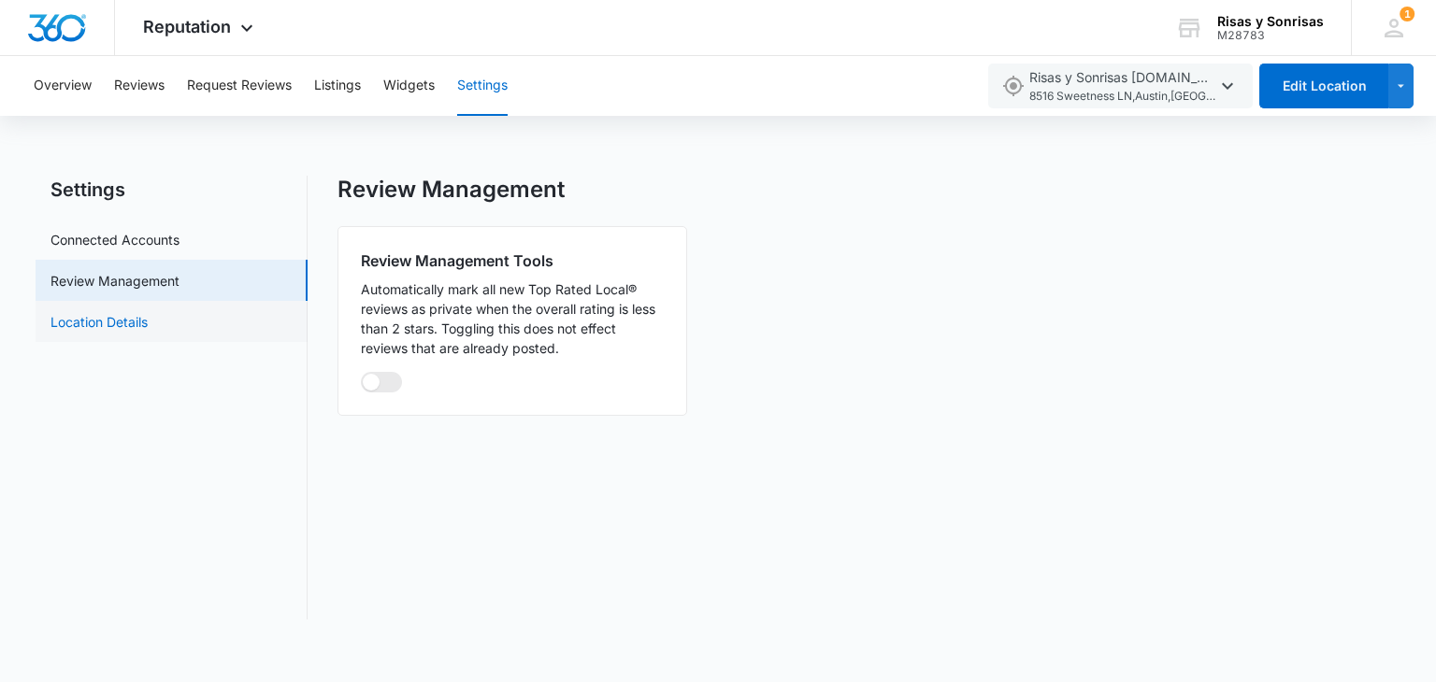
click at [122, 319] on link "Location Details" at bounding box center [98, 322] width 97 height 20
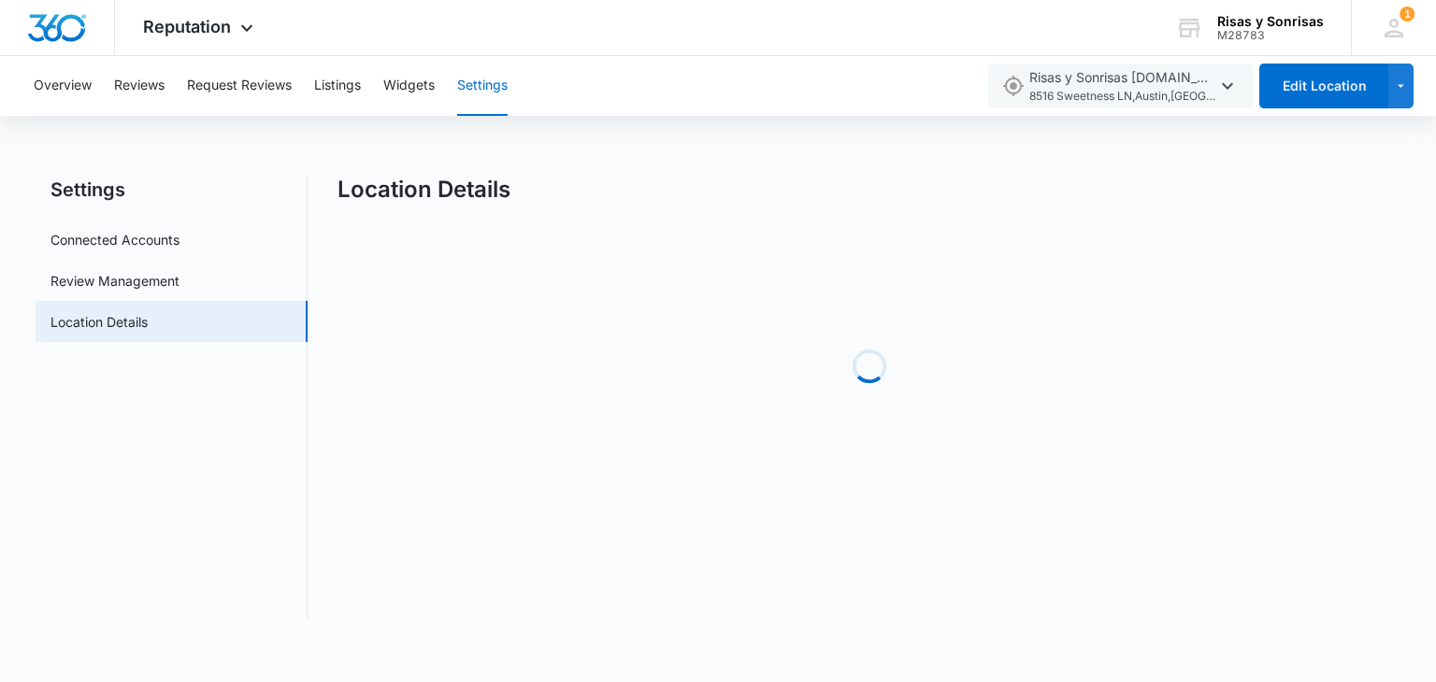
select select "Texas"
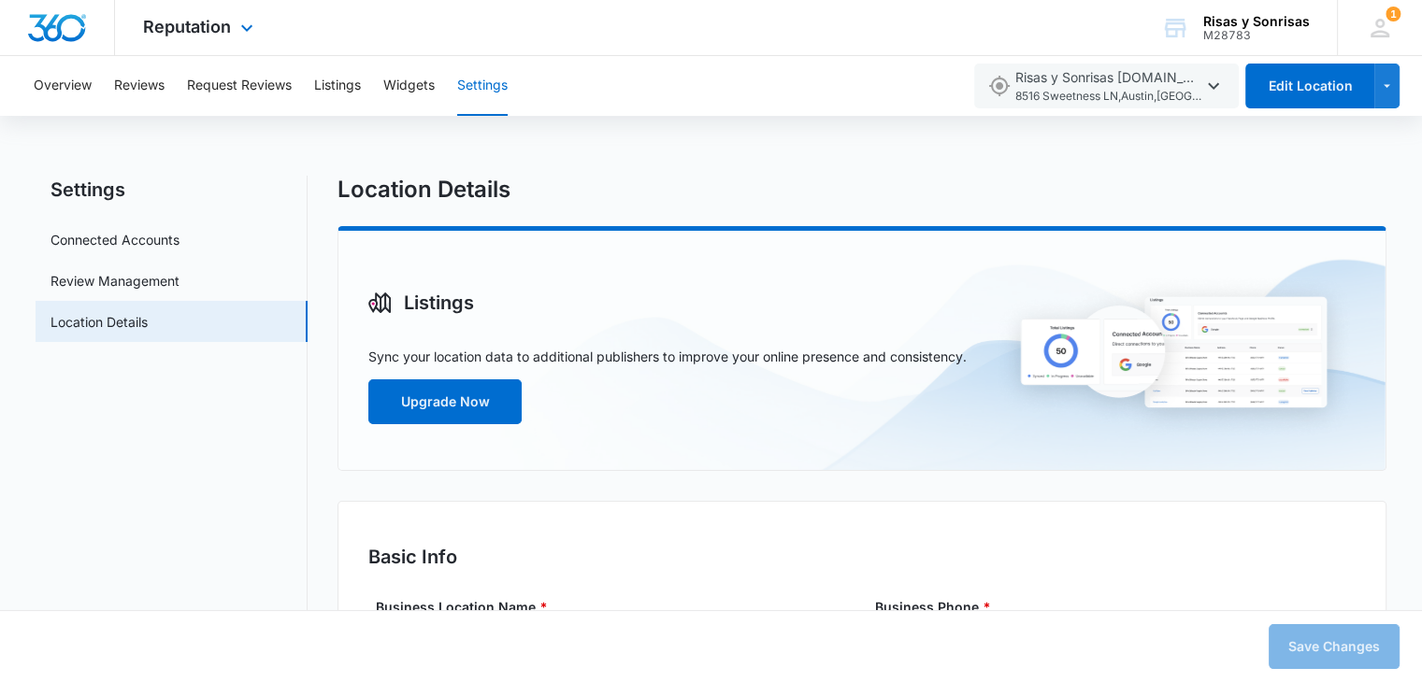
click at [69, 29] on img "Dashboard" at bounding box center [57, 28] width 60 height 28
